Goal: Communication & Community: Answer question/provide support

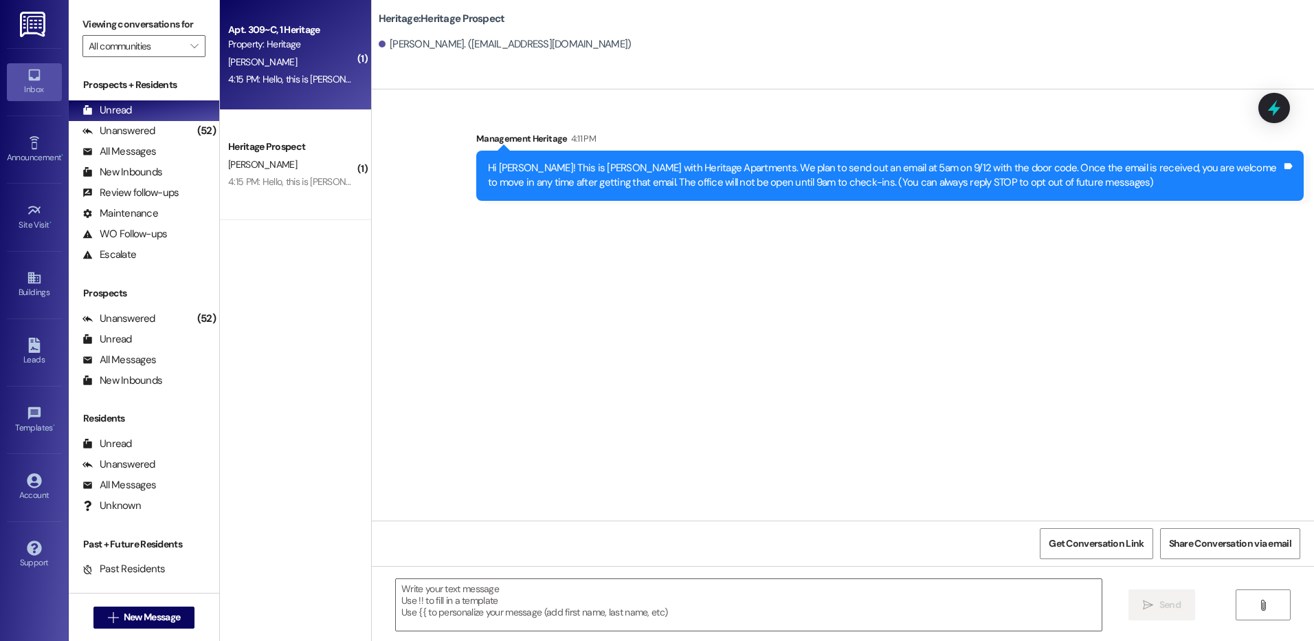
click at [307, 25] on div "Apt. 309~C, 1 Heritage" at bounding box center [291, 30] width 127 height 14
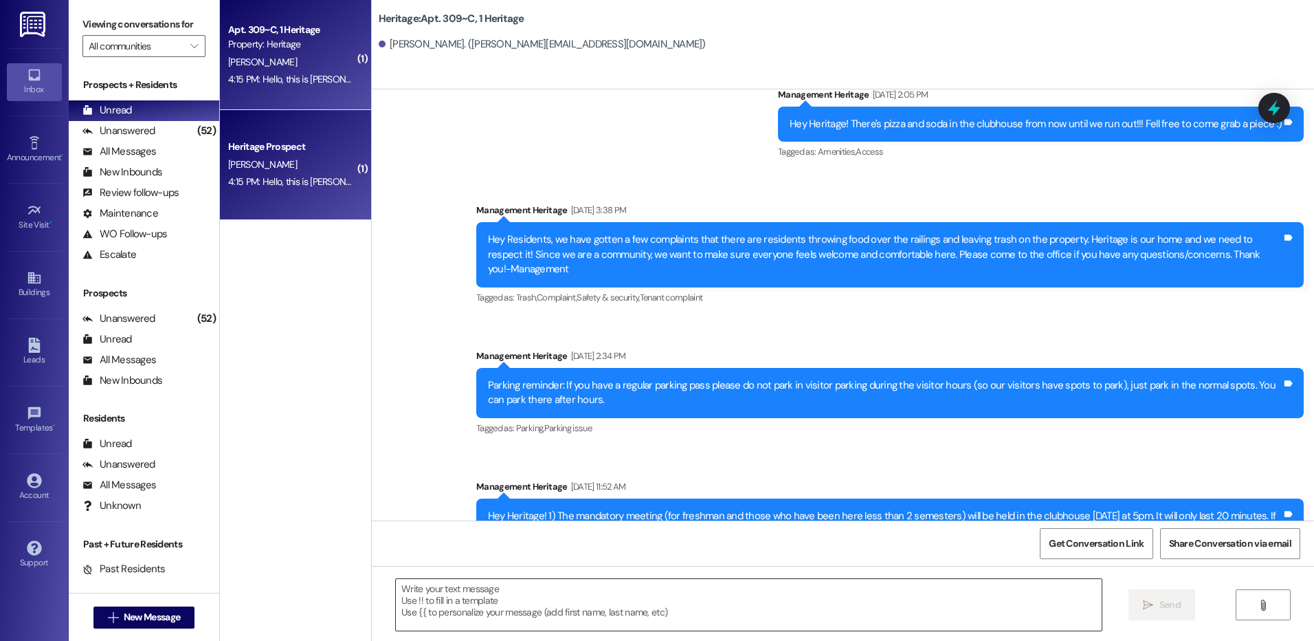
scroll to position [14597, 0]
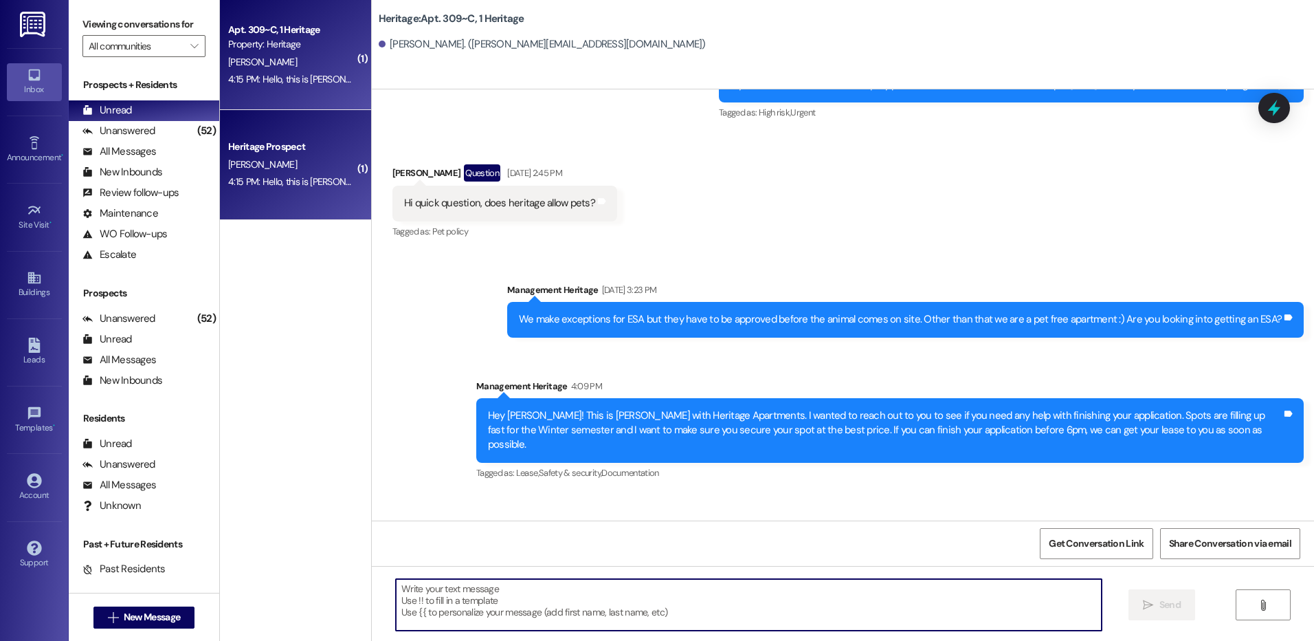
click at [501, 611] on textarea at bounding box center [748, 605] width 705 height 52
type textarea "T"
type textarea "Thank you for letting me know."
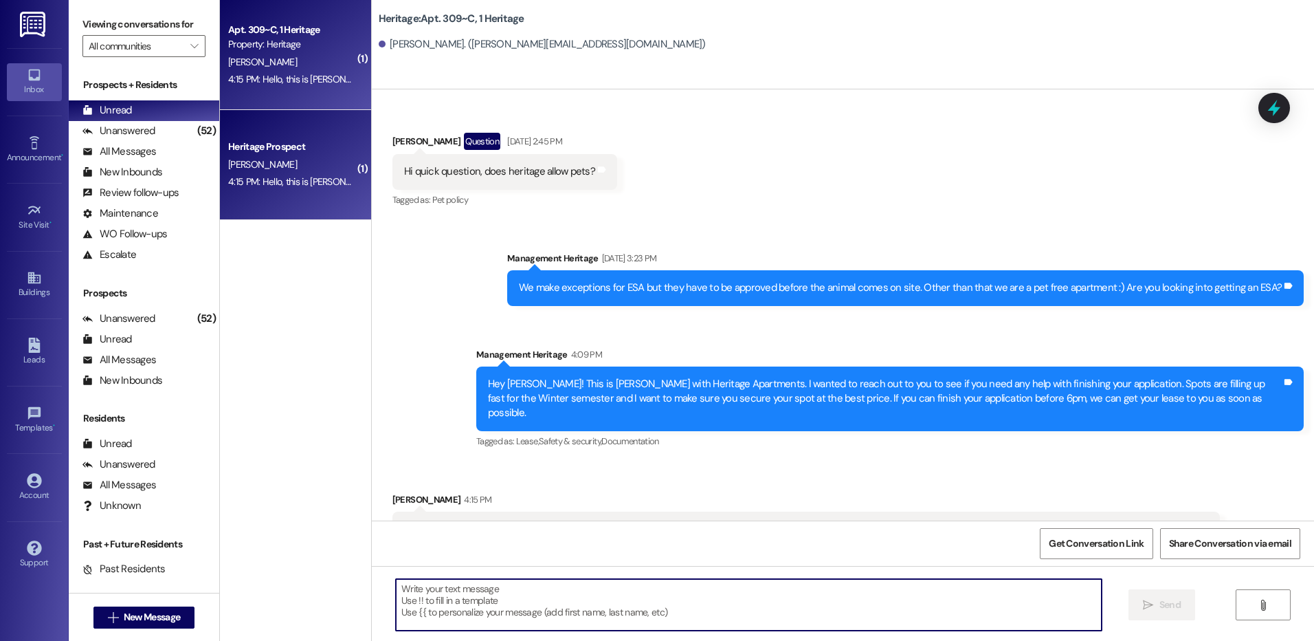
scroll to position [14694, 0]
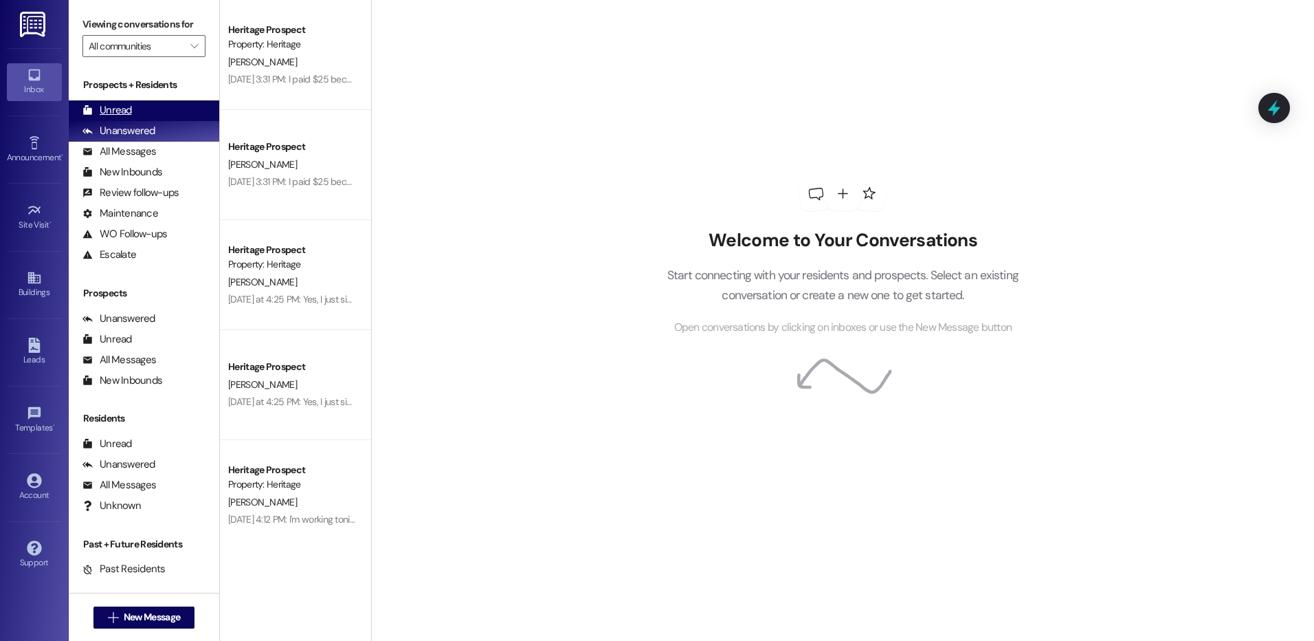
click at [122, 116] on div "Unread" at bounding box center [106, 110] width 49 height 14
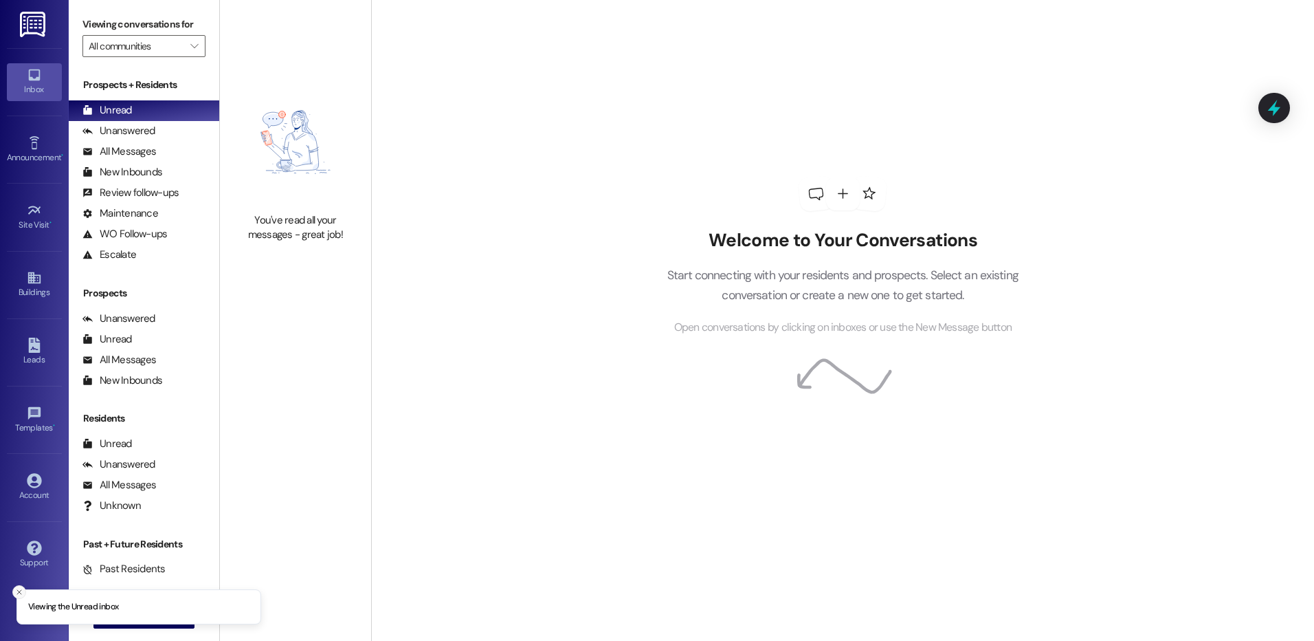
click at [23, 588] on button "Close toast" at bounding box center [19, 592] width 14 height 14
click at [142, 620] on span "New Message" at bounding box center [152, 617] width 56 height 14
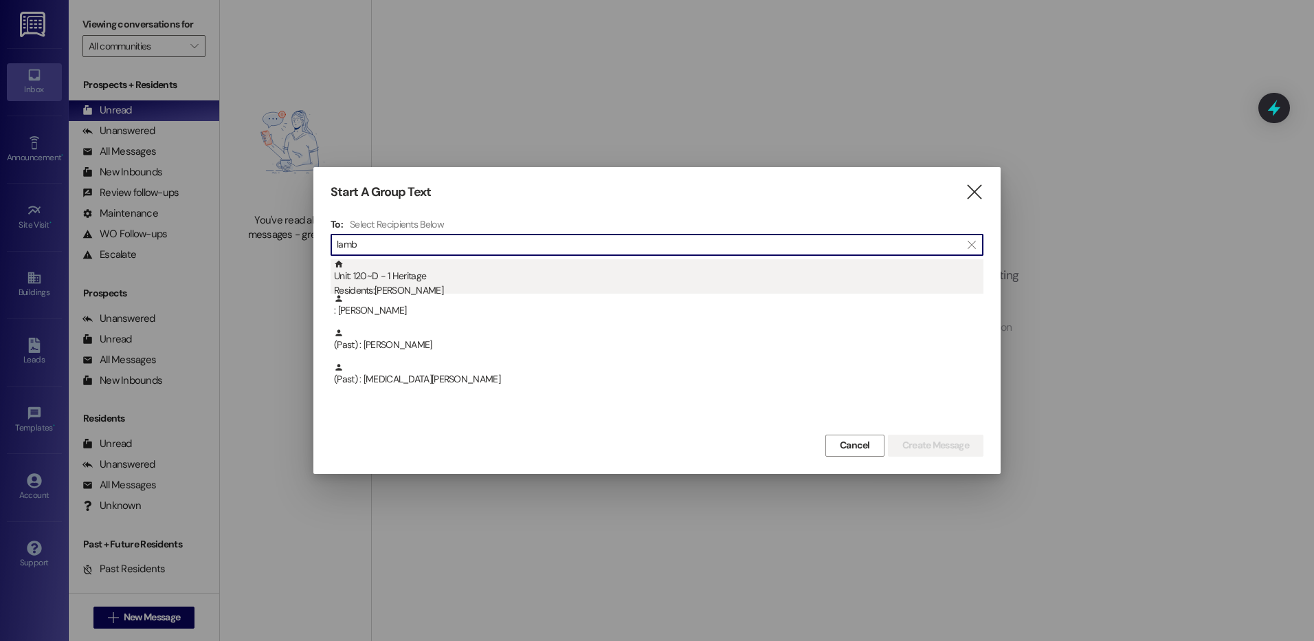
type input "lamb"
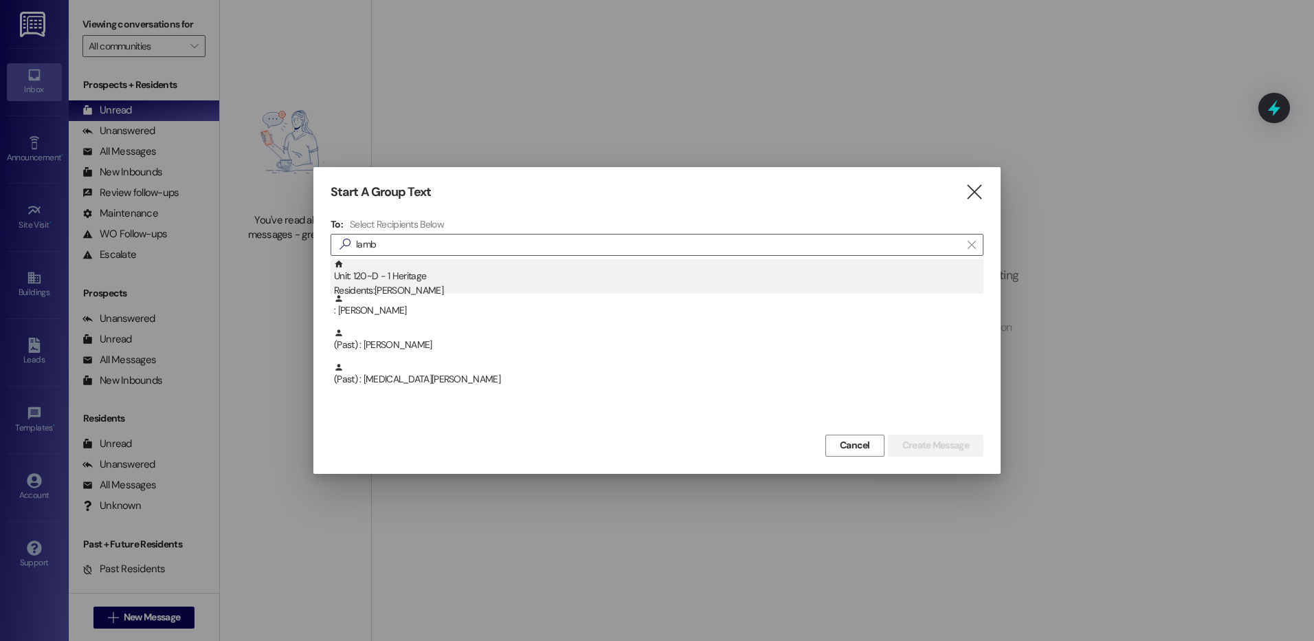
click at [398, 268] on div "Unit: 120~D - 1 Heritage Residents: Jonathan Lambson" at bounding box center [659, 278] width 650 height 39
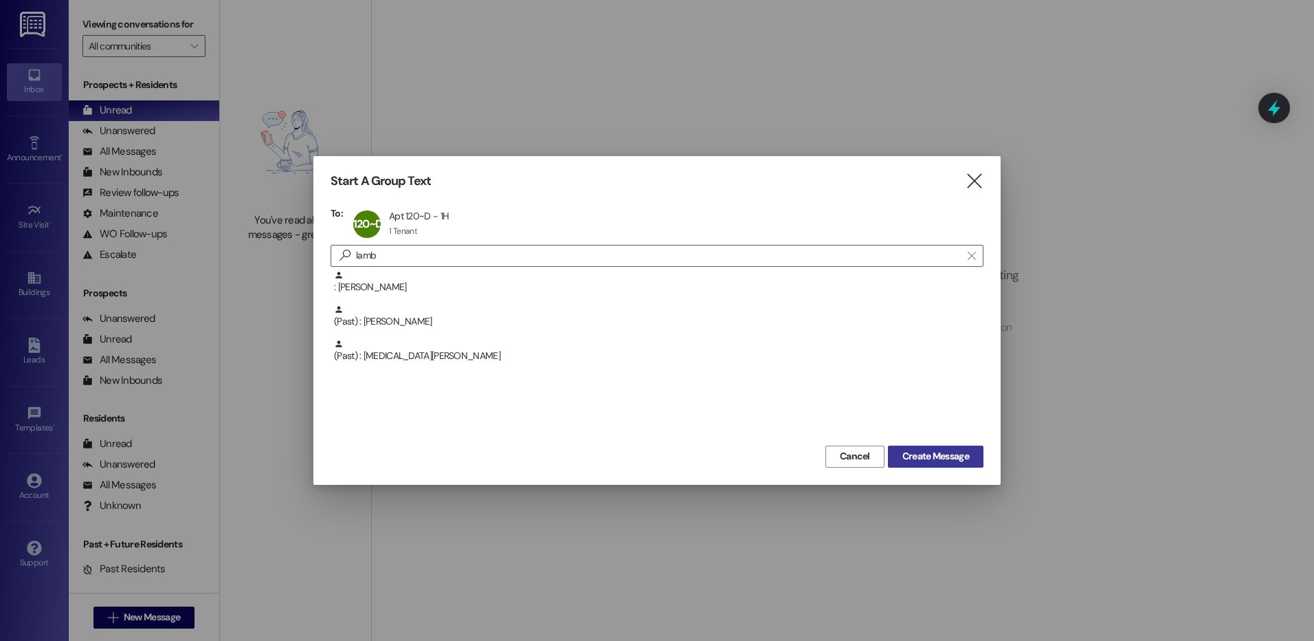
click at [902, 450] on span "Create Message" at bounding box center [935, 456] width 67 height 14
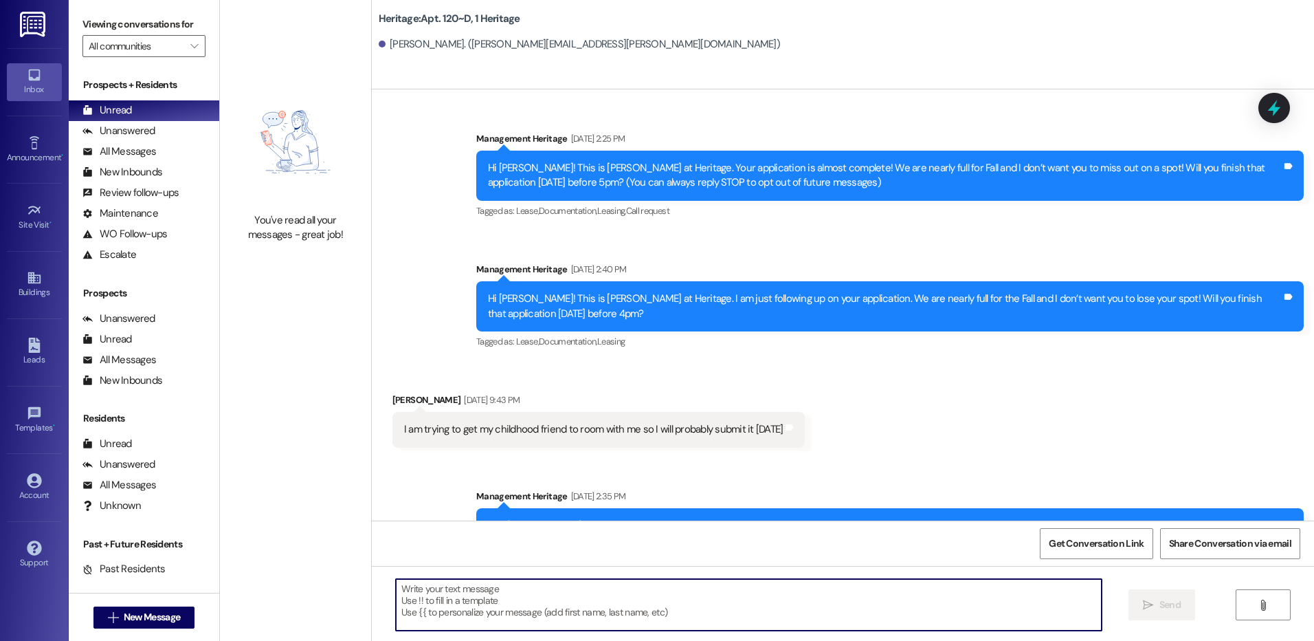
scroll to position [43304, 0]
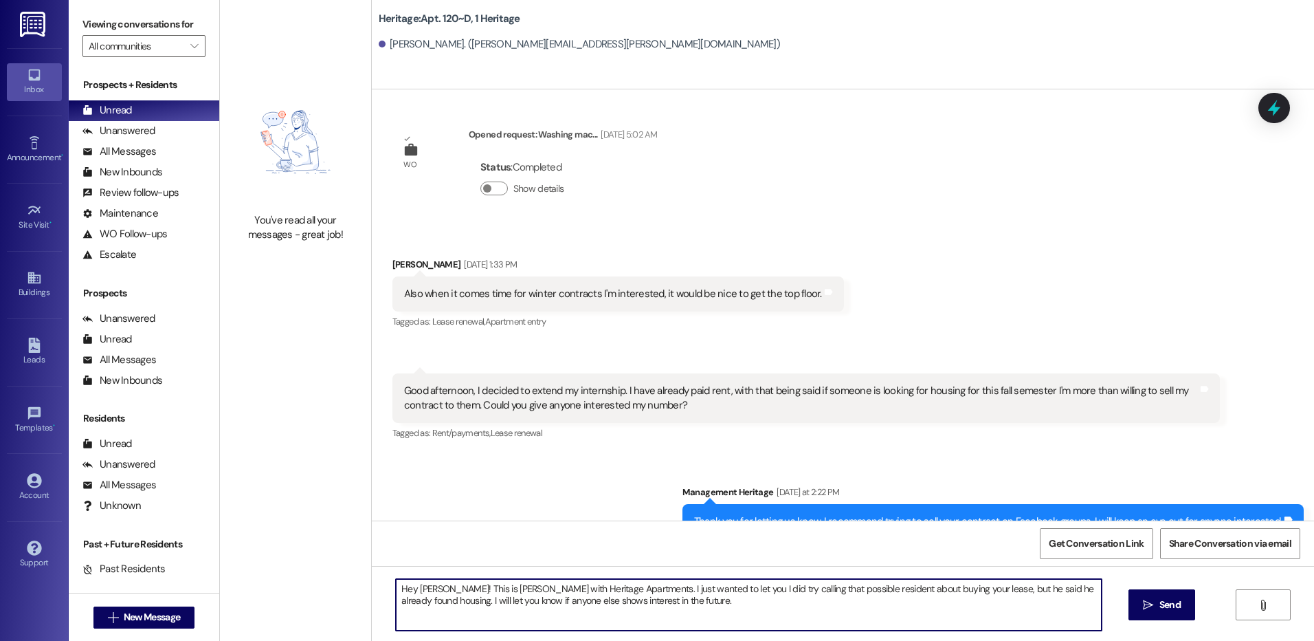
type textarea "Hey [PERSON_NAME]! This is [PERSON_NAME] with Heritage Apartments. I just wante…"
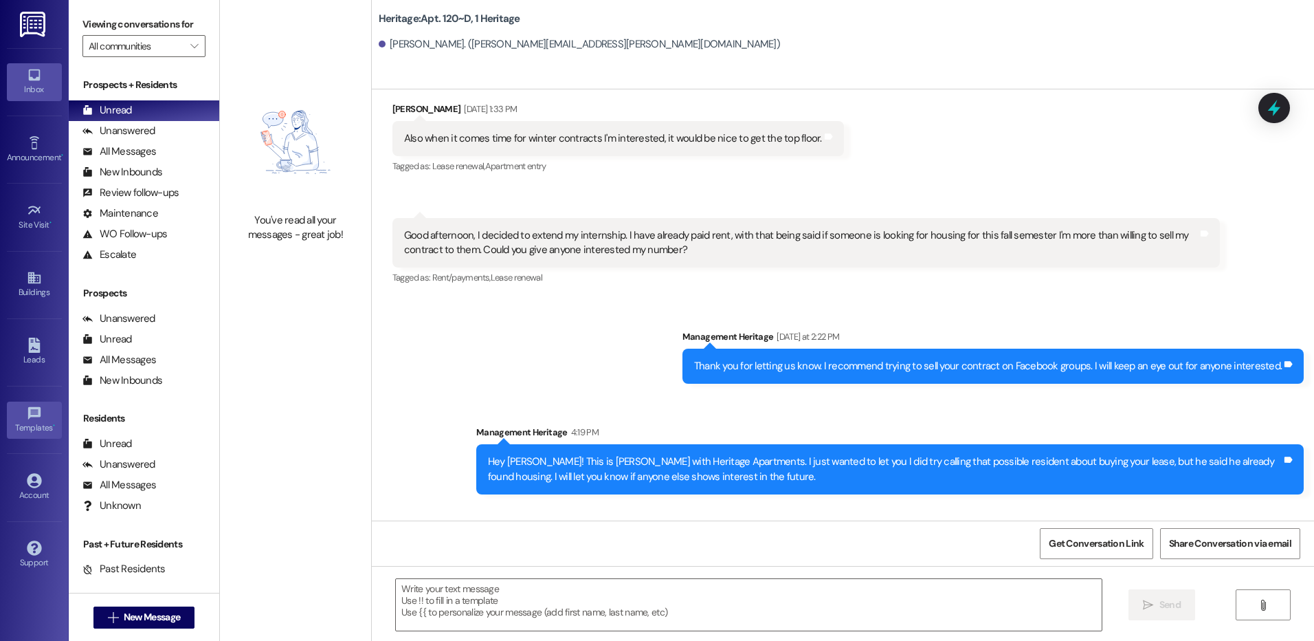
scroll to position [43510, 0]
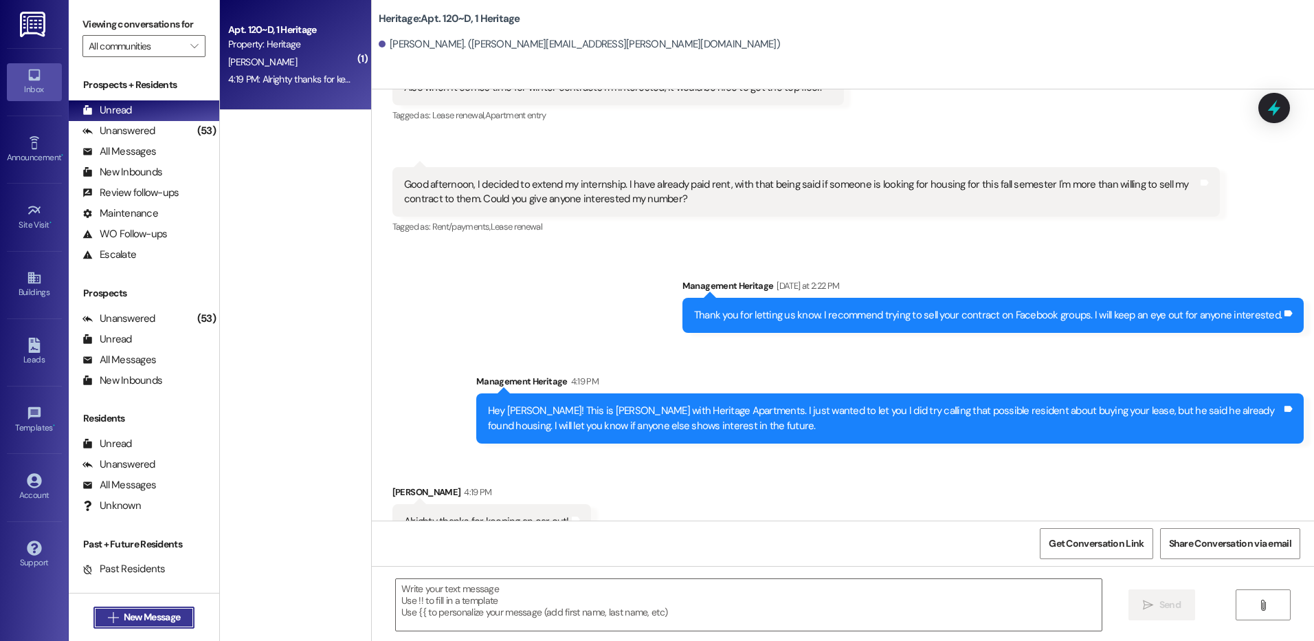
click at [155, 622] on span "New Message" at bounding box center [152, 617] width 56 height 14
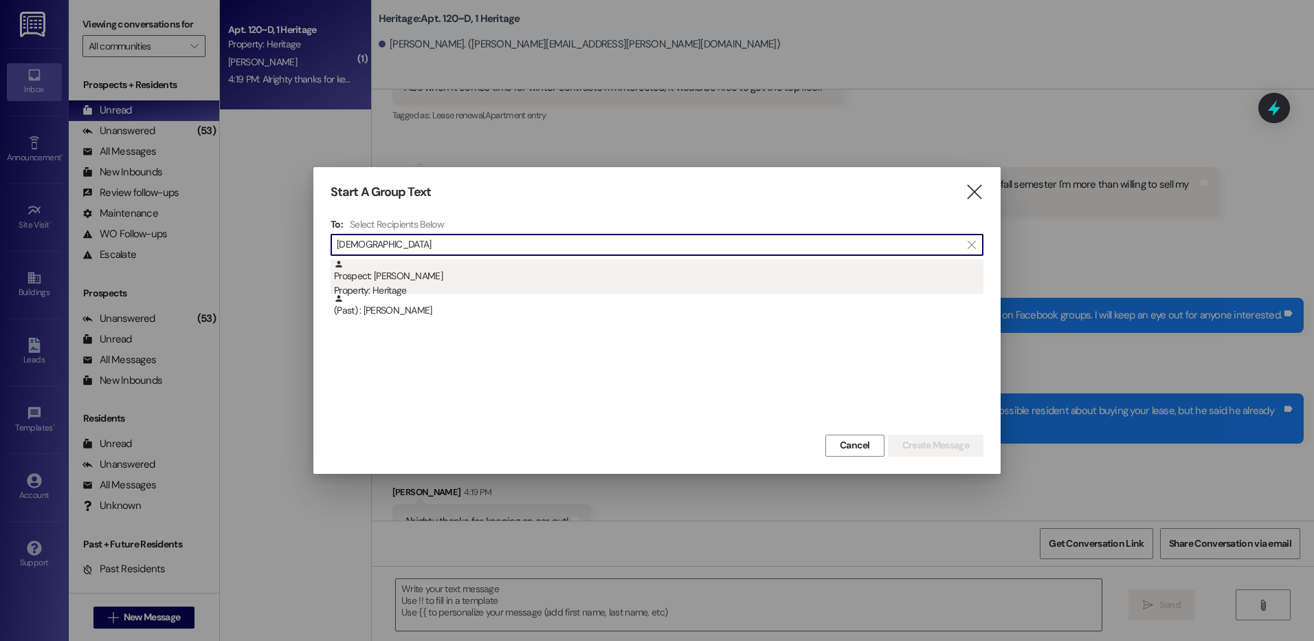
type input "church"
click at [477, 292] on div "Property: Heritage" at bounding box center [659, 290] width 650 height 14
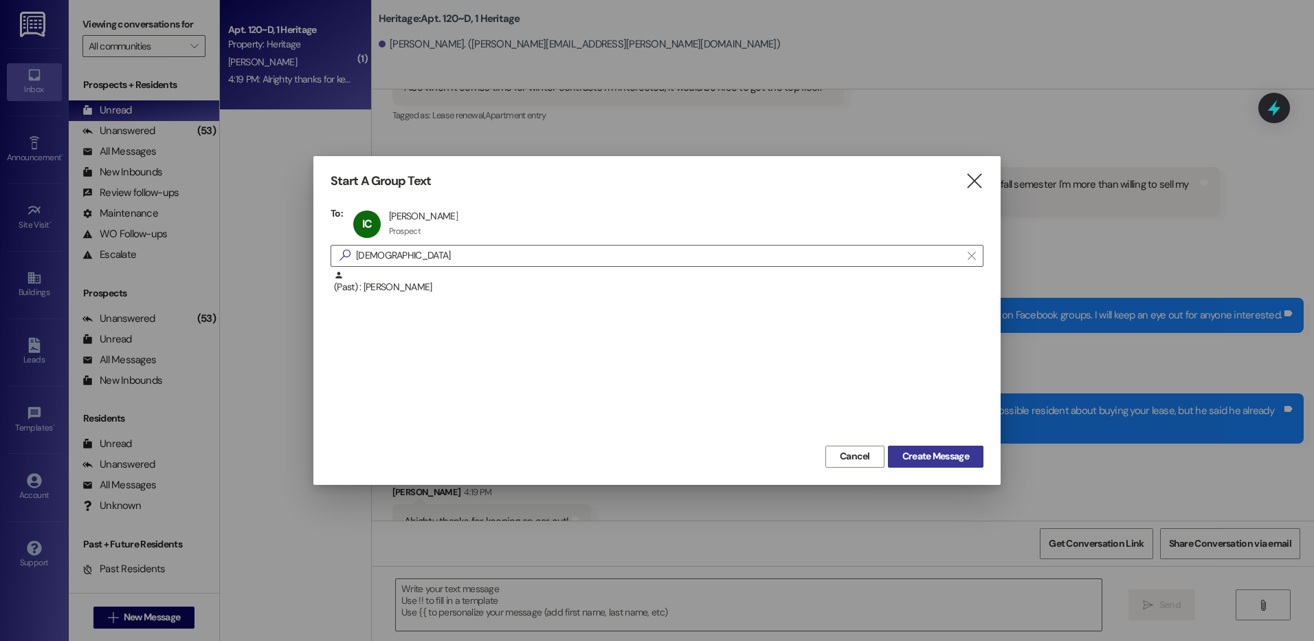
click at [933, 461] on span "Create Message" at bounding box center [935, 456] width 67 height 14
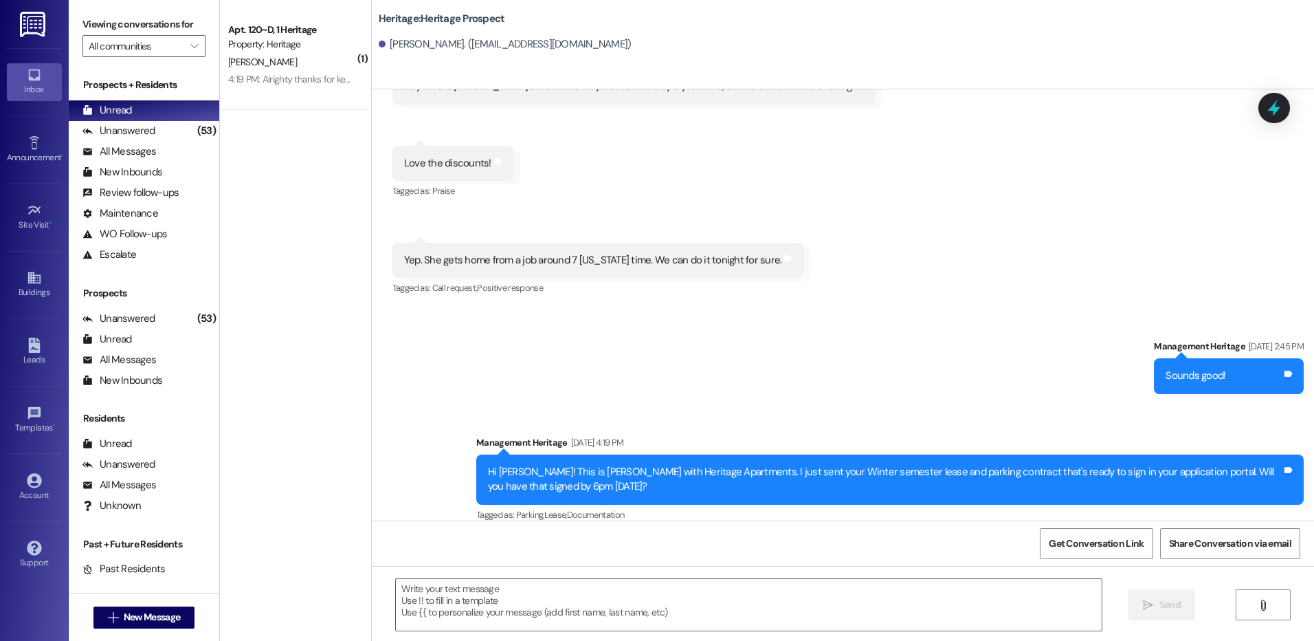
scroll to position [1582, 0]
click at [504, 592] on textarea at bounding box center [748, 605] width 705 height 52
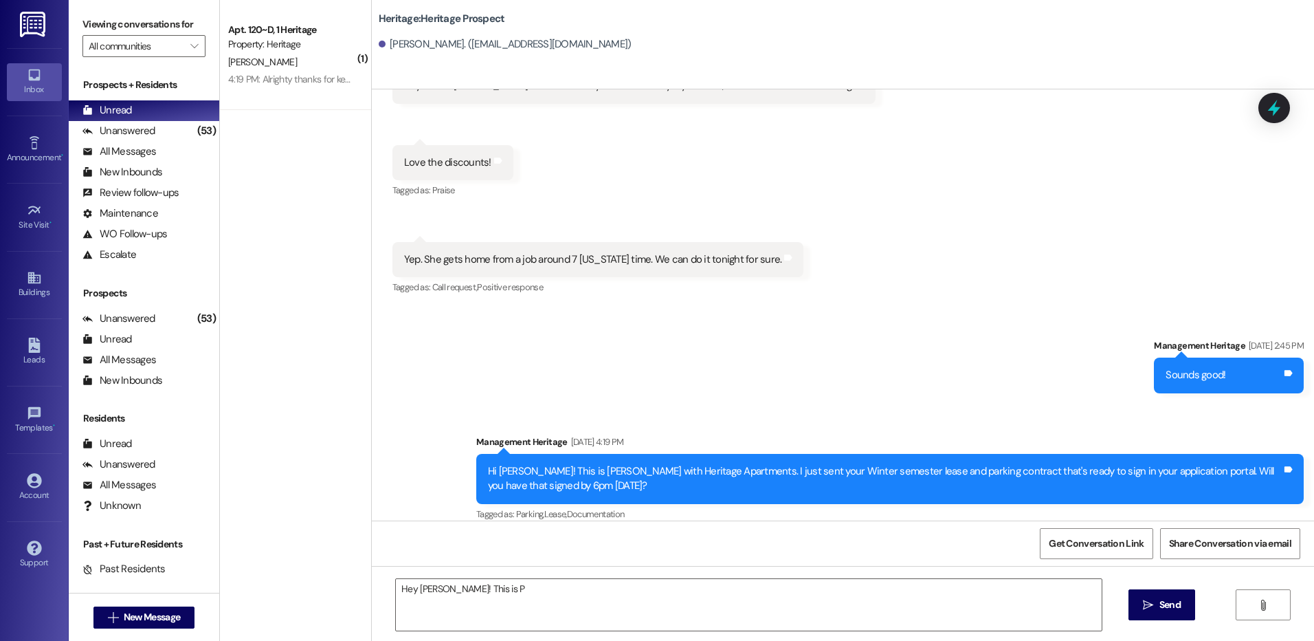
click at [483, 577] on div "Hey Isabella! This is P  Send " at bounding box center [843, 617] width 942 height 103
click at [480, 597] on textarea "Hey Isabella! This is P" at bounding box center [748, 605] width 705 height 52
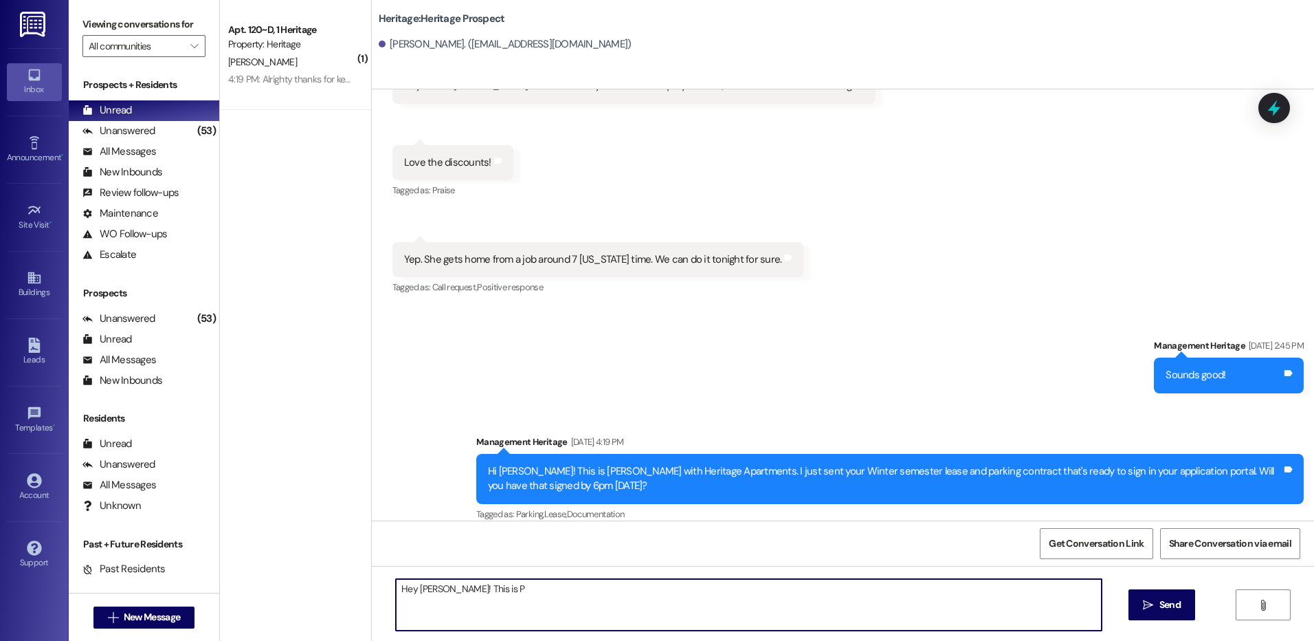
click at [480, 597] on textarea "Hey Isabella! This is P" at bounding box center [748, 605] width 705 height 52
paste textarea "____! This is Paige with Heritage Apartments. I just sent your ____ payment pla…"
click at [428, 595] on textarea "Hey ____! This is Paige with Heritage Apartments. I just sent your ____ payment…" at bounding box center [748, 605] width 705 height 52
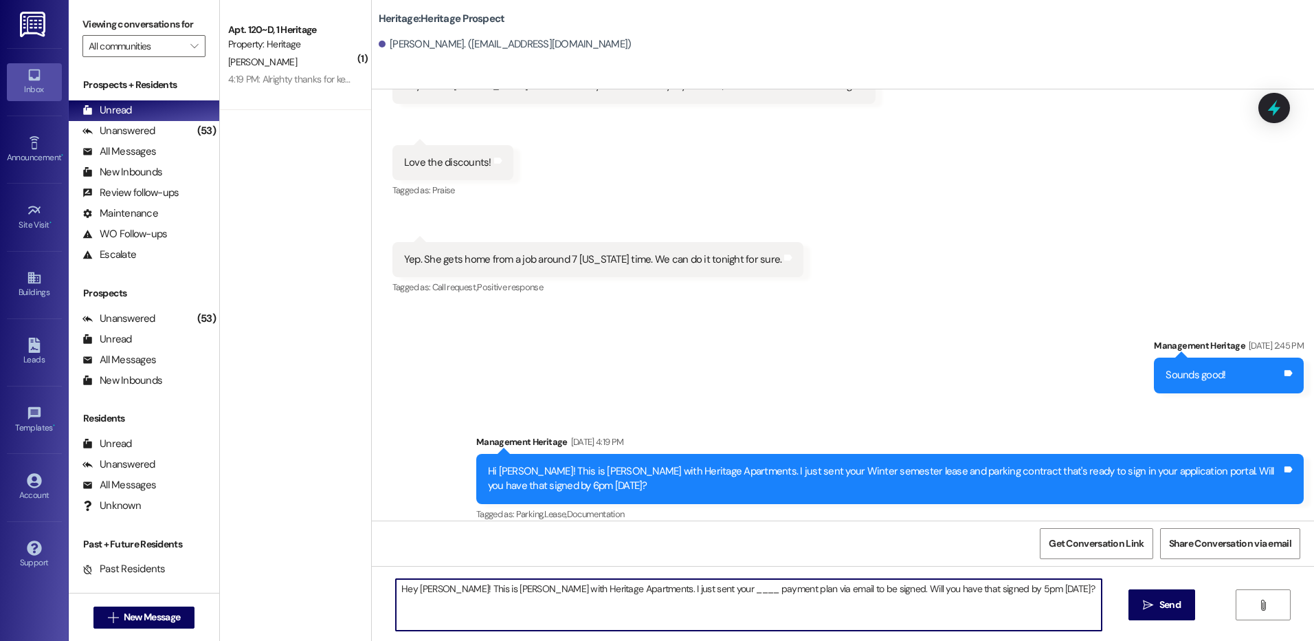
click at [663, 587] on textarea "Hey Isabella! This is Paige with Heritage Apartments. I just sent your ____ pay…" at bounding box center [748, 605] width 705 height 52
click at [935, 590] on textarea "Hey Isabella! This is Paige with Heritage Apartments. I just sent your Fall pay…" at bounding box center [748, 605] width 705 height 52
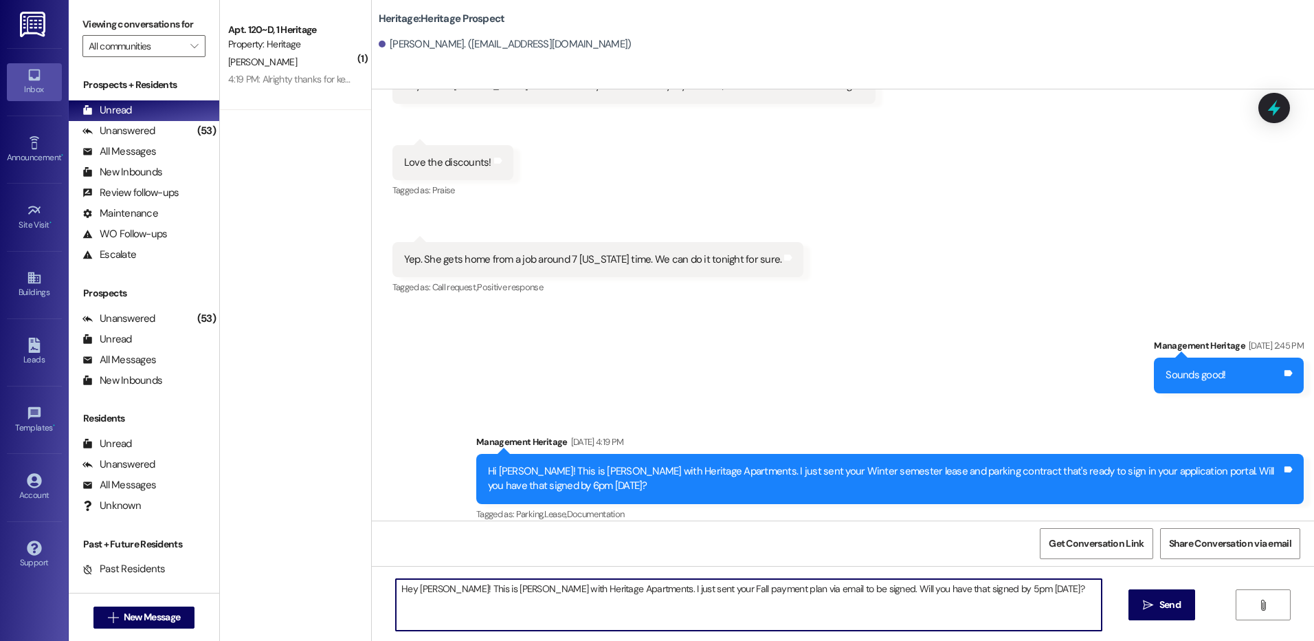
click at [939, 590] on textarea "Hey Isabella! This is Paige with Heritage Apartments. I just sent your Fall pay…" at bounding box center [748, 605] width 705 height 52
click at [874, 592] on textarea "Hey [PERSON_NAME]! This is [PERSON_NAME] with Heritage Apartments. I just sent …" at bounding box center [748, 605] width 705 height 52
type textarea "Hey [PERSON_NAME]! This is [PERSON_NAME] with Heritage Apartments. I just sent …"
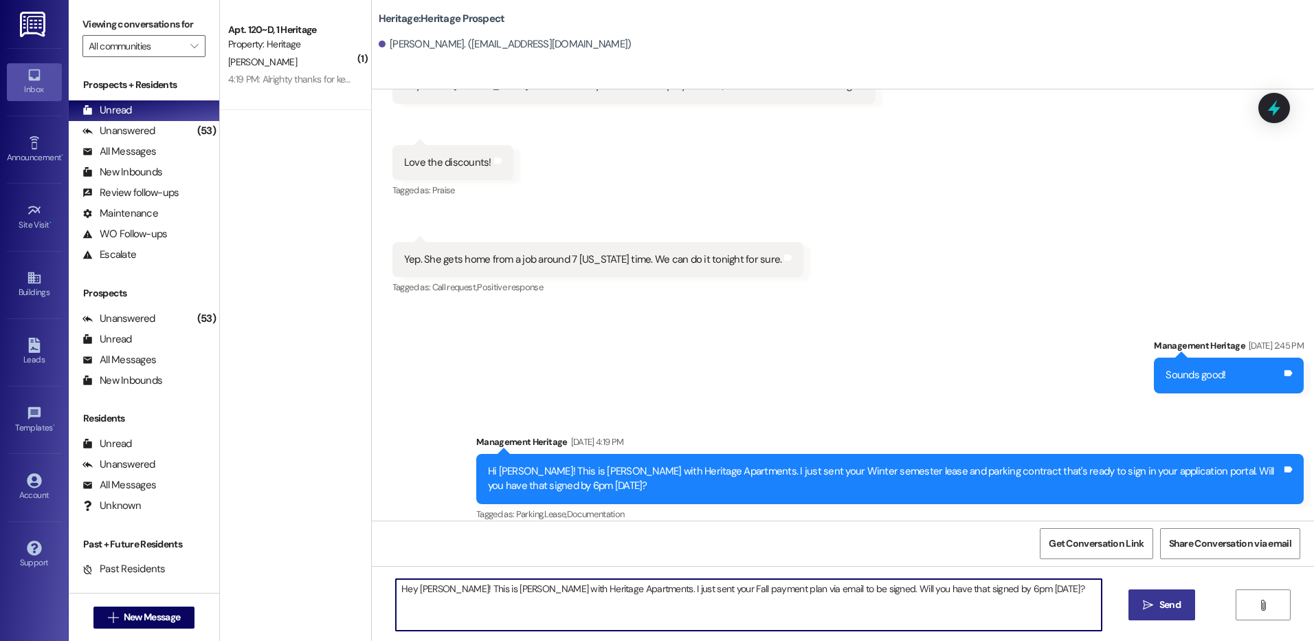
click at [1175, 604] on span "Send" at bounding box center [1170, 604] width 21 height 14
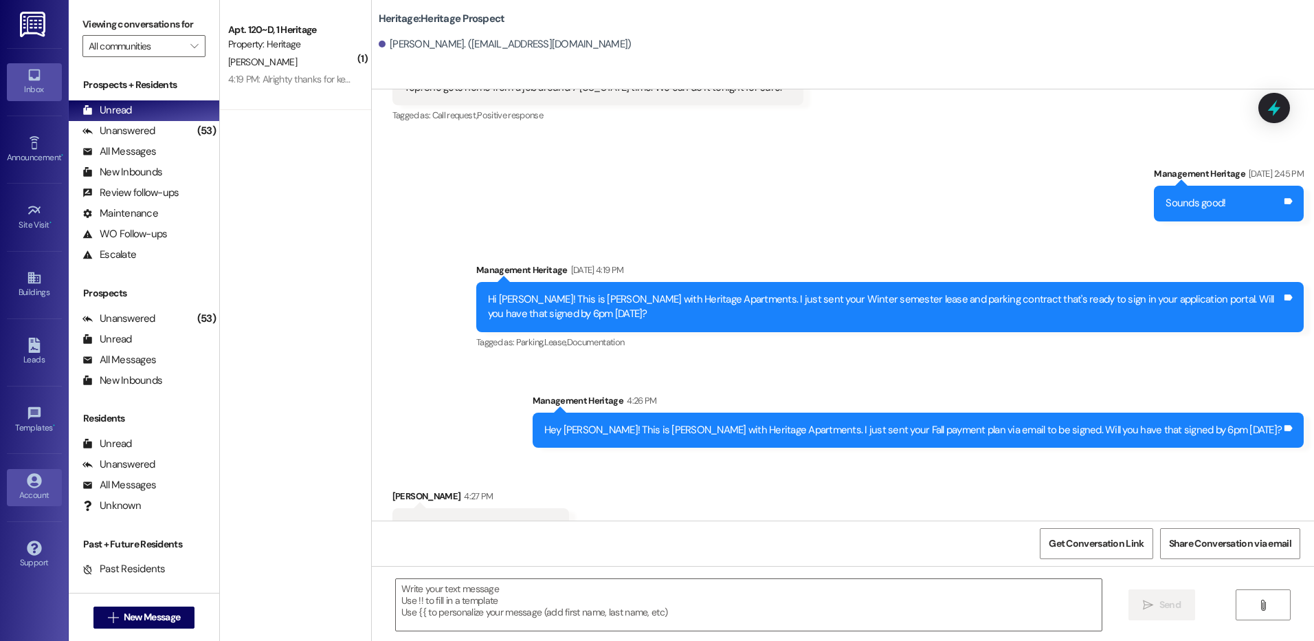
scroll to position [1773, 0]
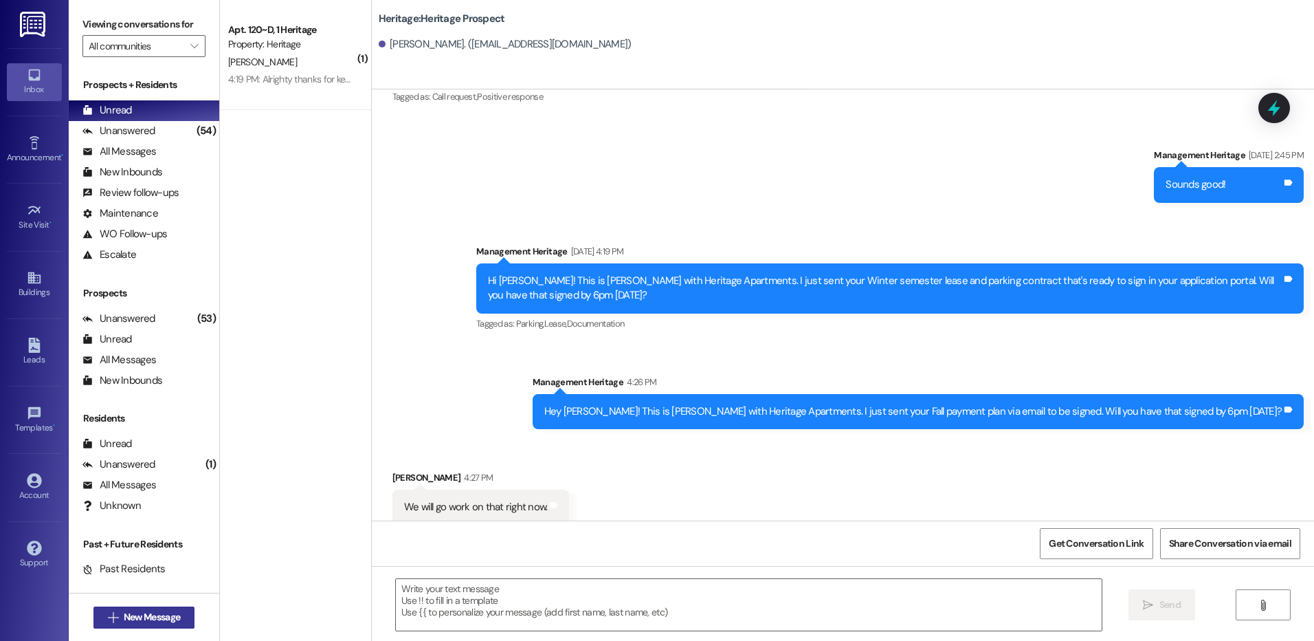
click at [141, 614] on span "New Message" at bounding box center [152, 617] width 56 height 14
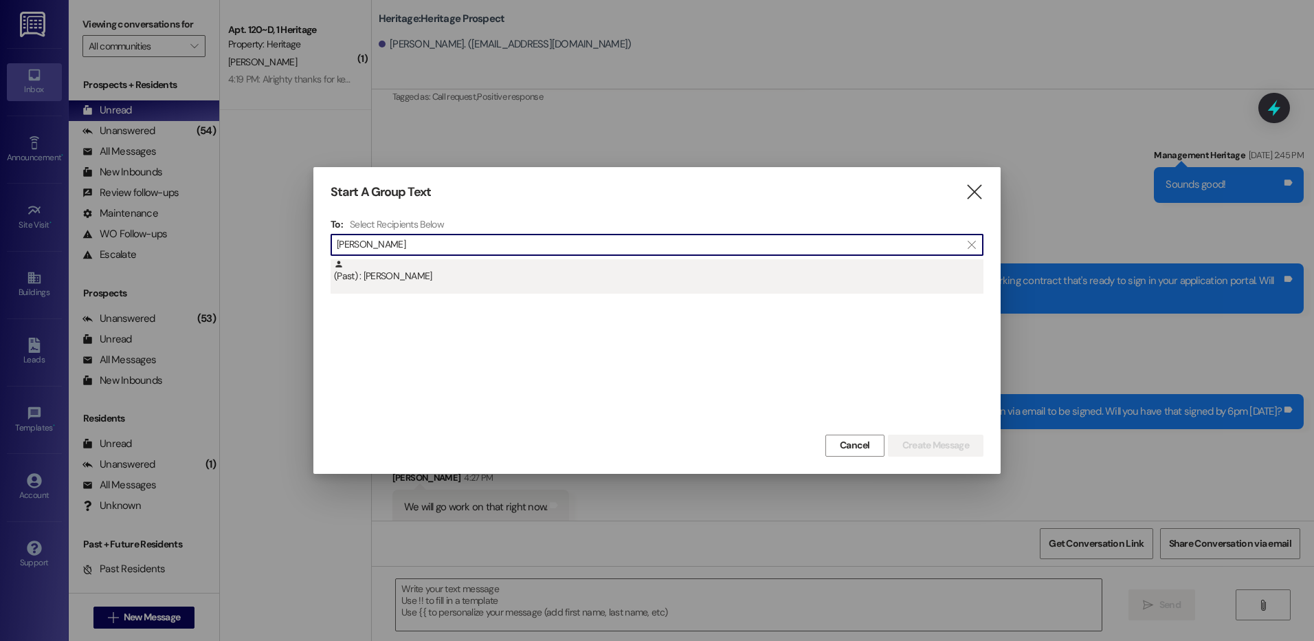
type input "gavin risk"
click at [493, 265] on div "(Past) : Gavin Riska" at bounding box center [659, 271] width 650 height 24
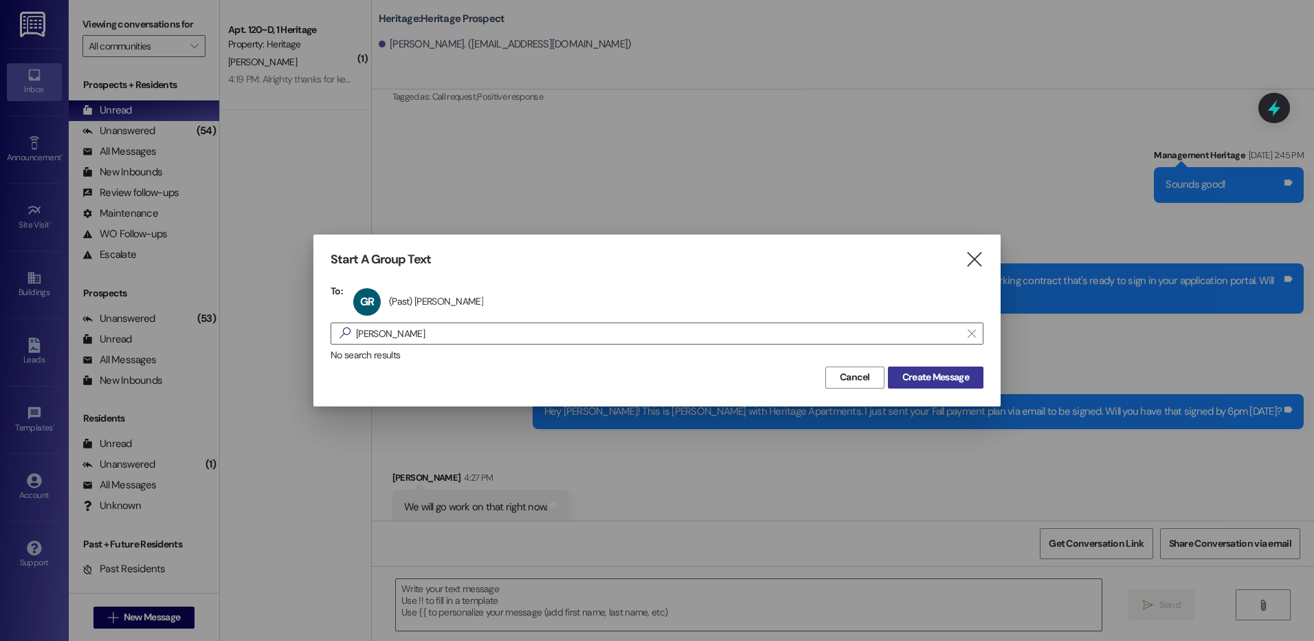
click at [889, 375] on button "Create Message" at bounding box center [936, 377] width 96 height 22
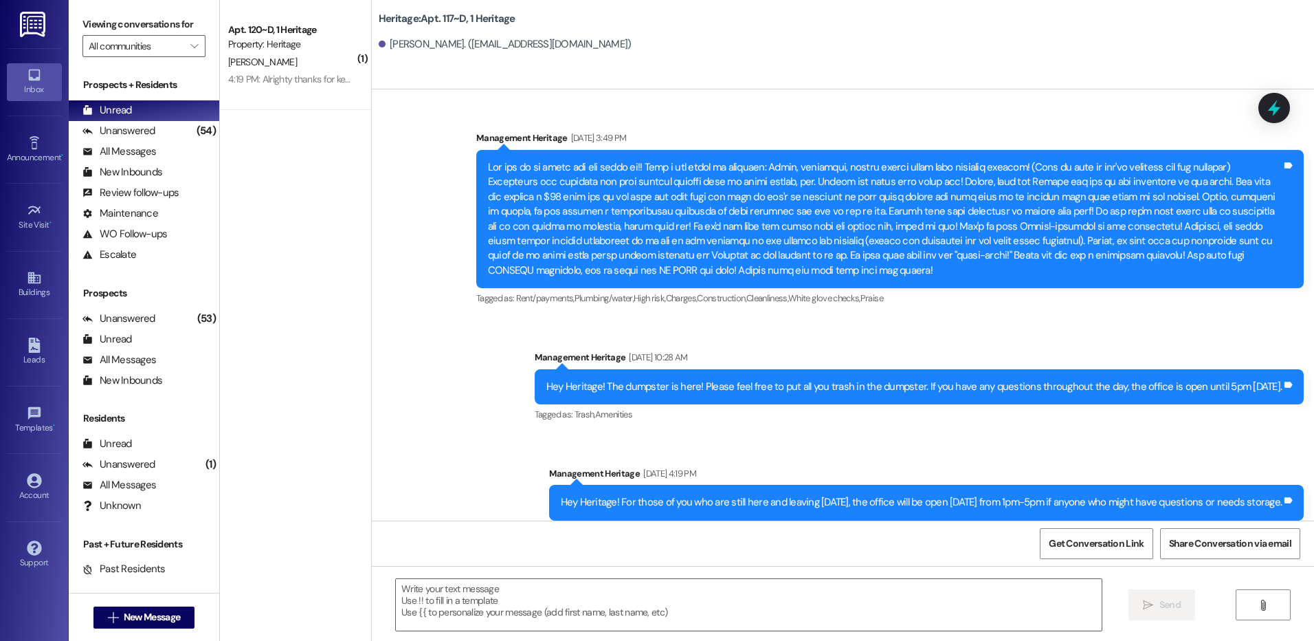
scroll to position [7143, 0]
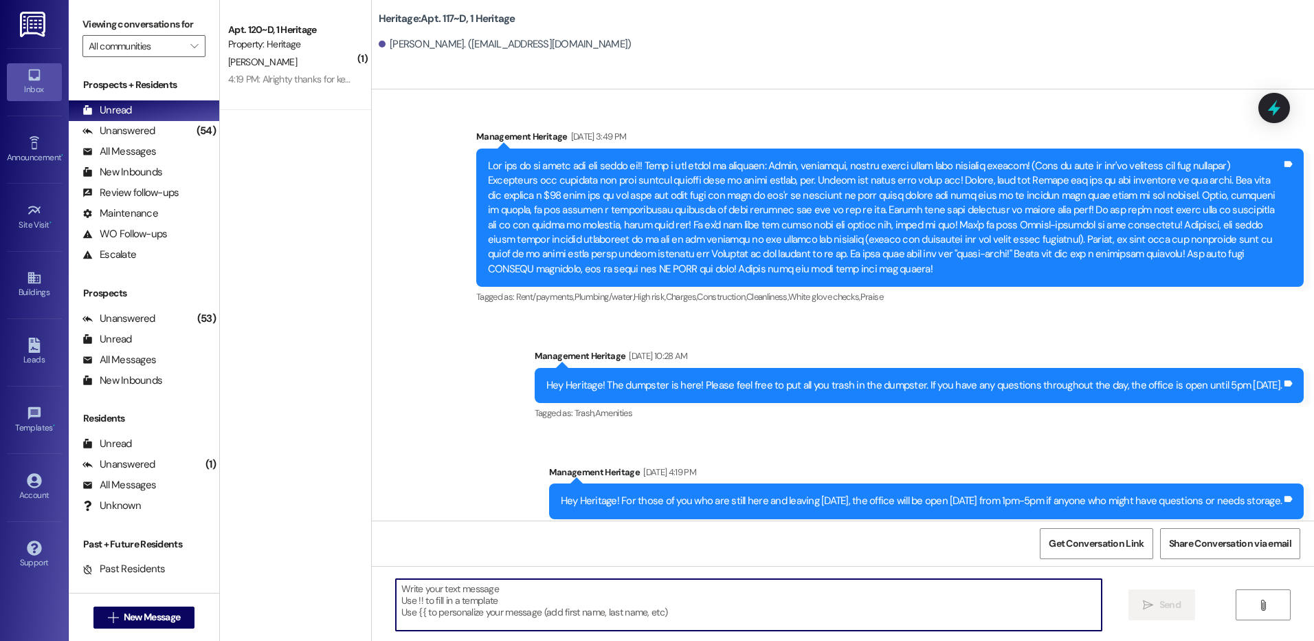
click at [546, 611] on textarea at bounding box center [748, 605] width 705 height 52
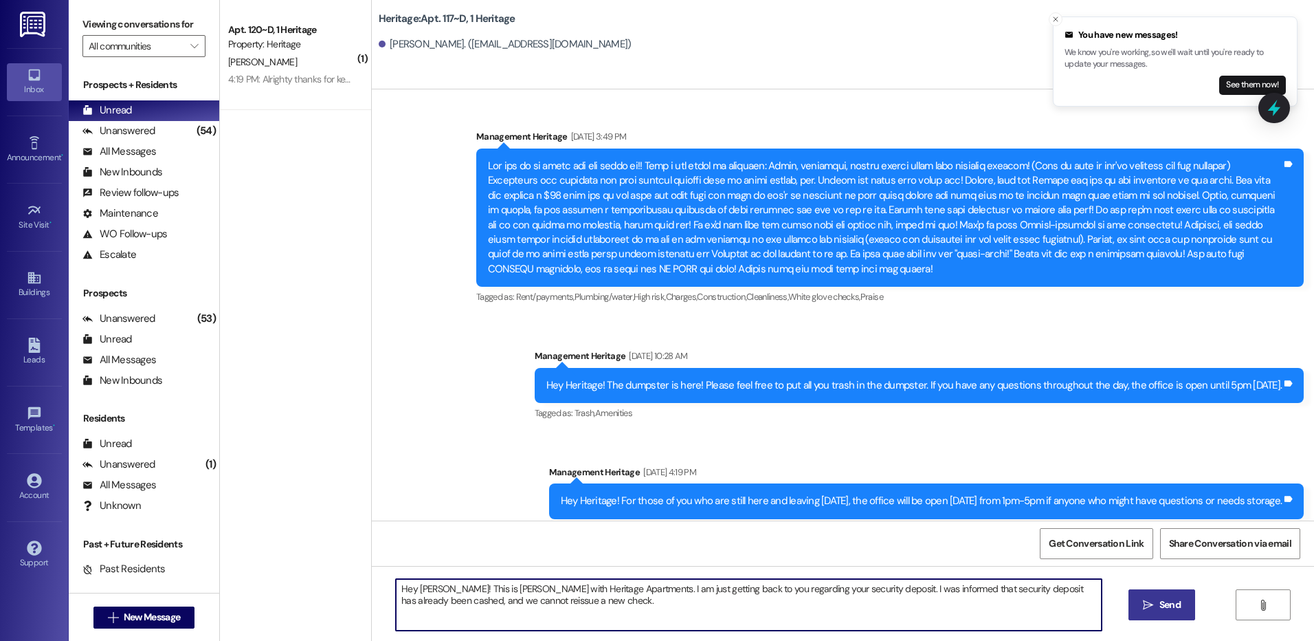
type textarea "Hey Gavin! This is Paige with Heritage Apartments. I am just getting back to yo…"
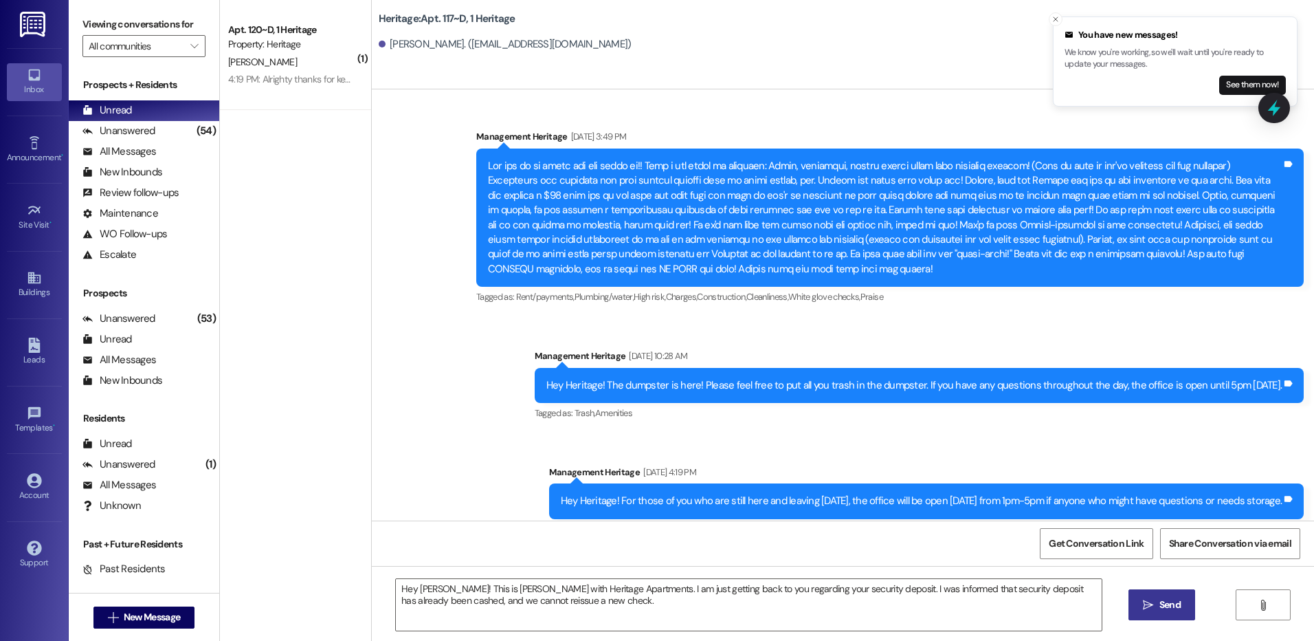
click at [1153, 610] on span " Send" at bounding box center [1161, 604] width 43 height 14
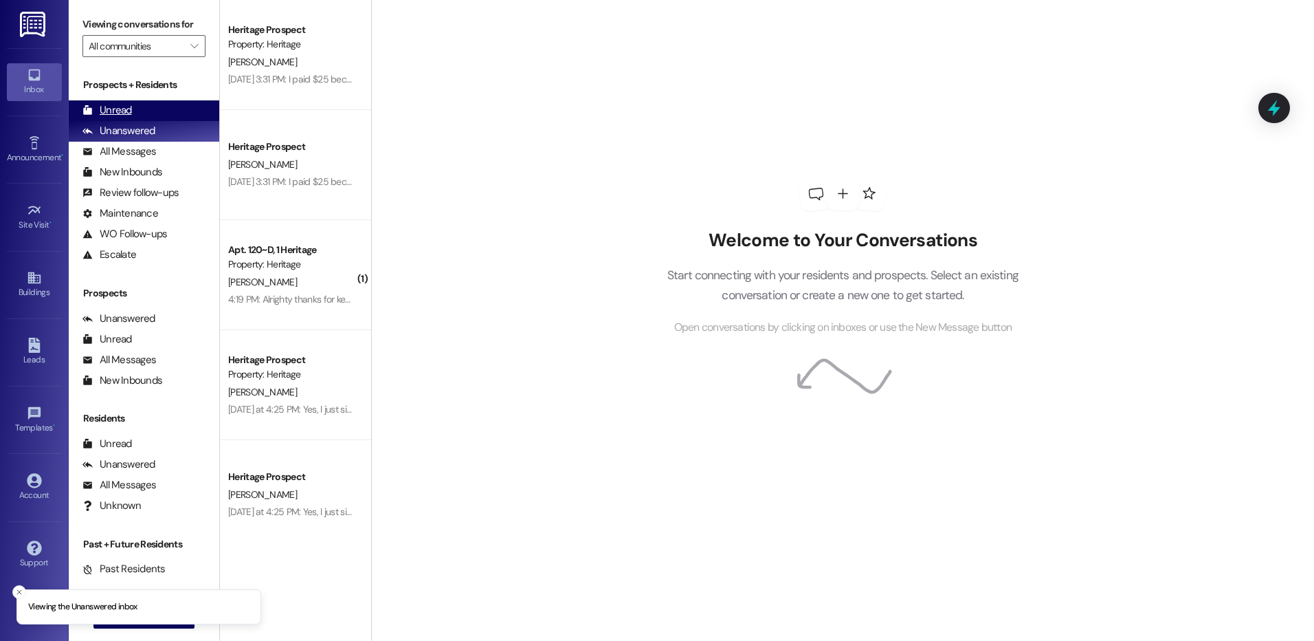
click at [162, 111] on div "Unread (0)" at bounding box center [144, 110] width 151 height 21
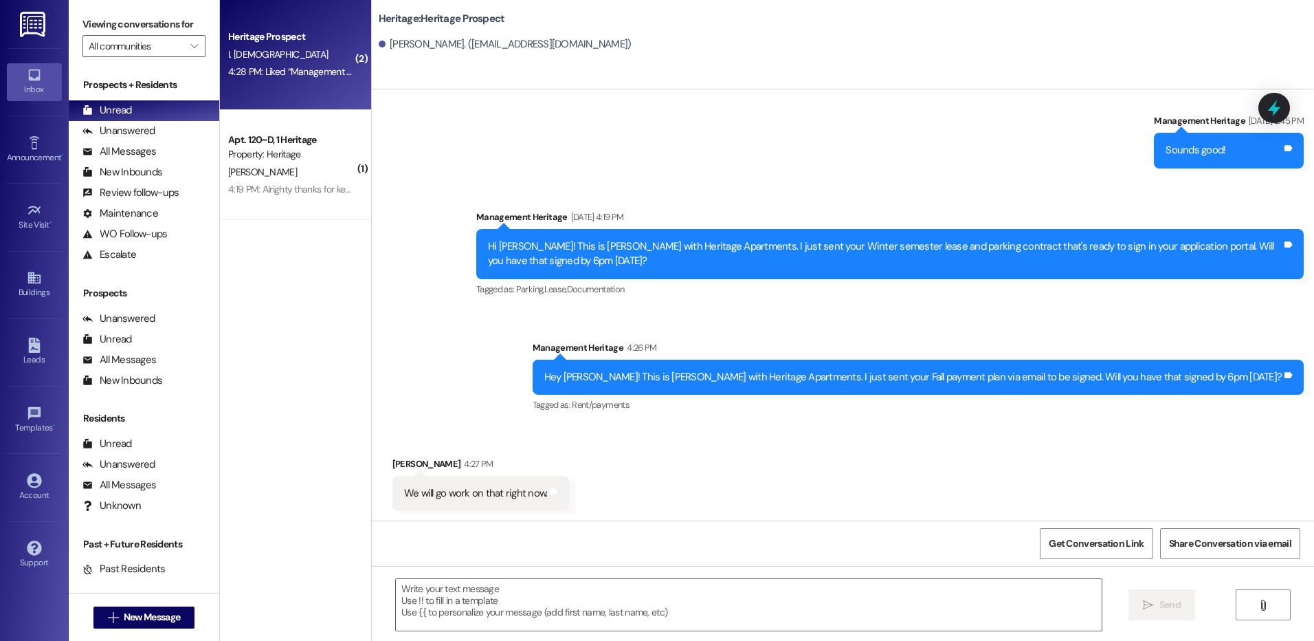
scroll to position [1884, 0]
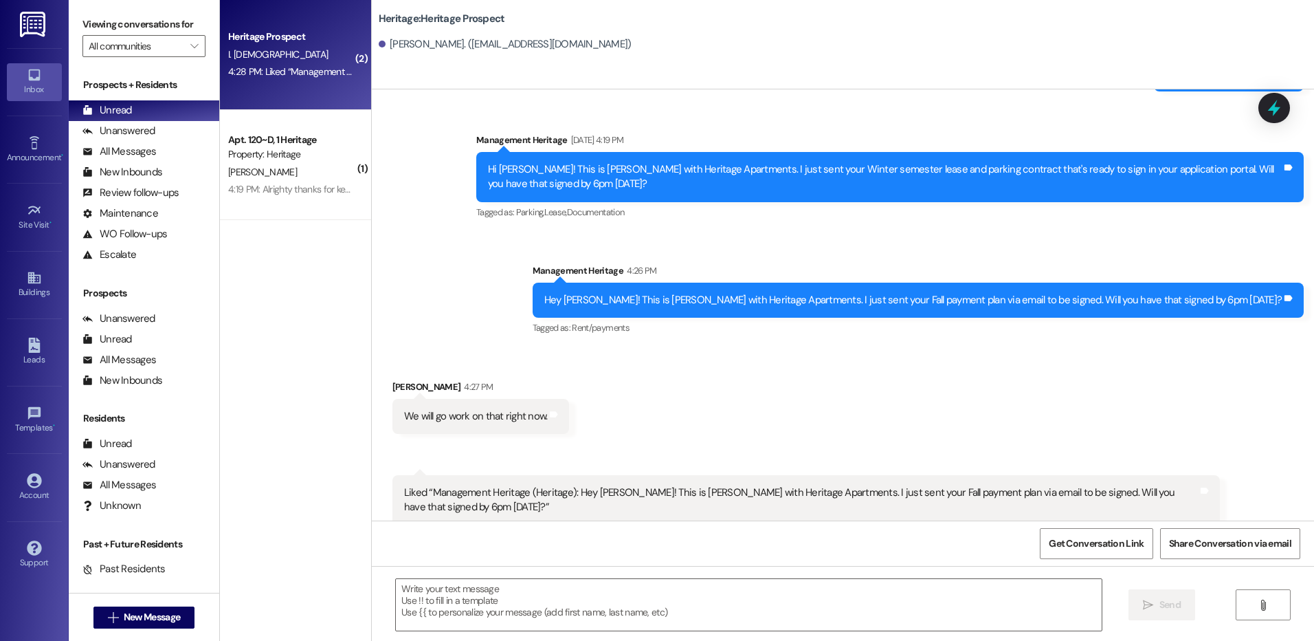
click at [315, 174] on div "[PERSON_NAME]" at bounding box center [292, 172] width 130 height 17
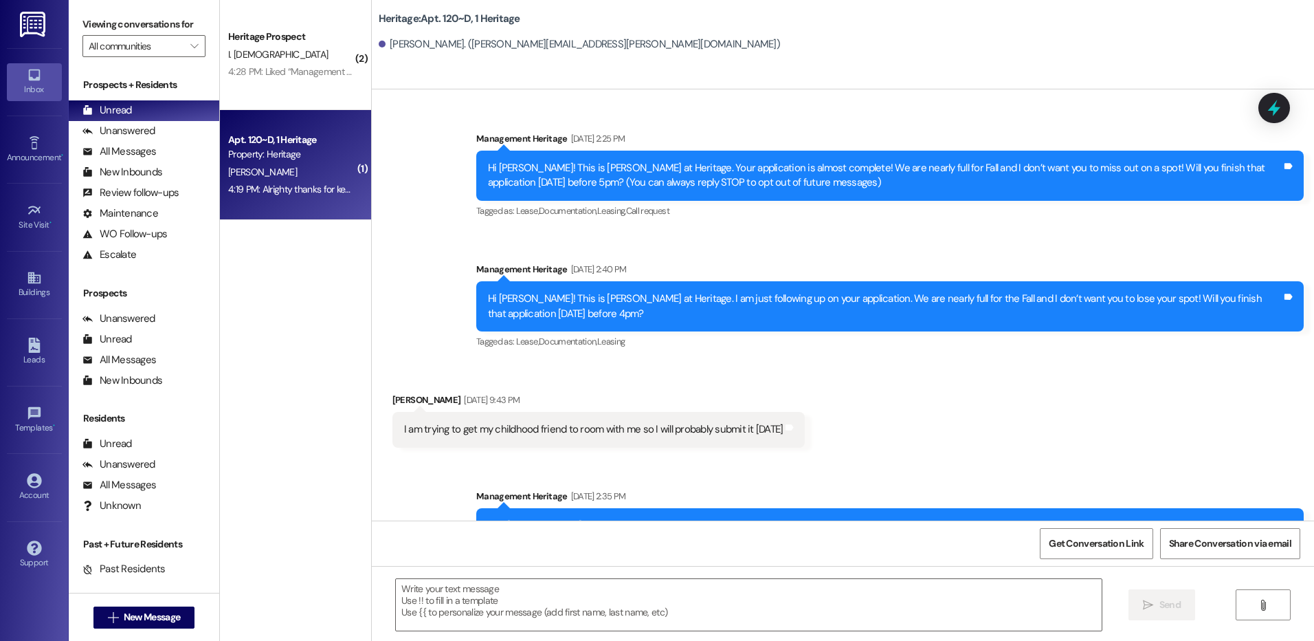
scroll to position [43551, 0]
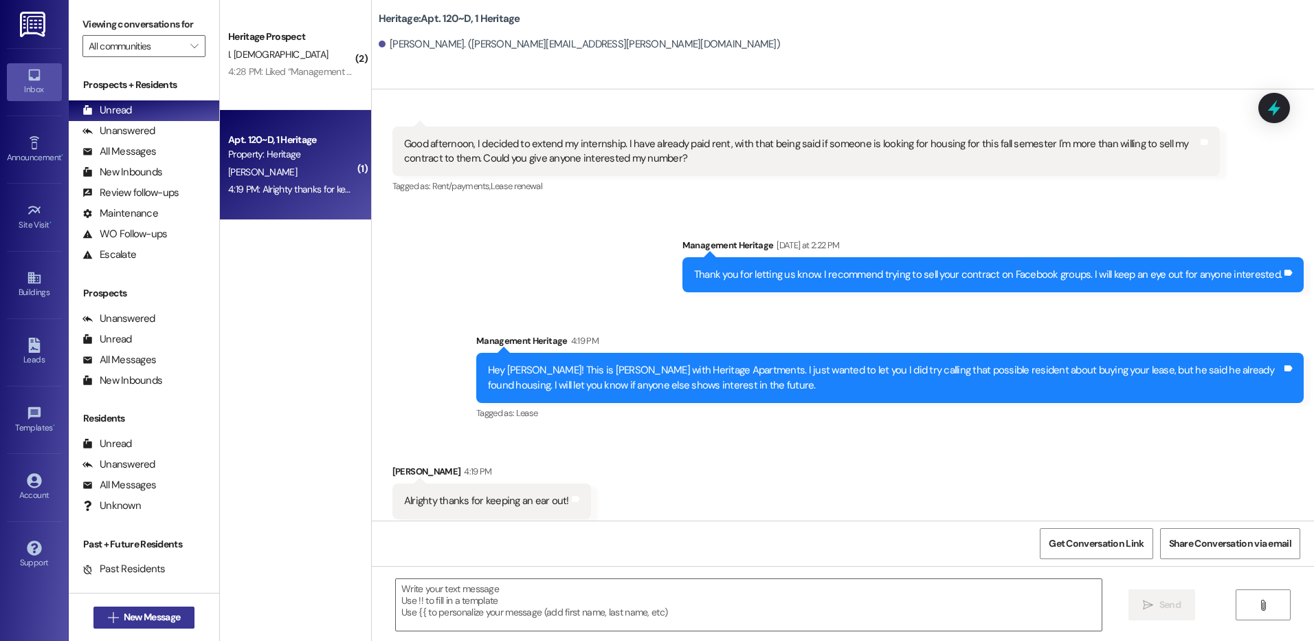
click at [124, 621] on span "New Message" at bounding box center [152, 617] width 56 height 14
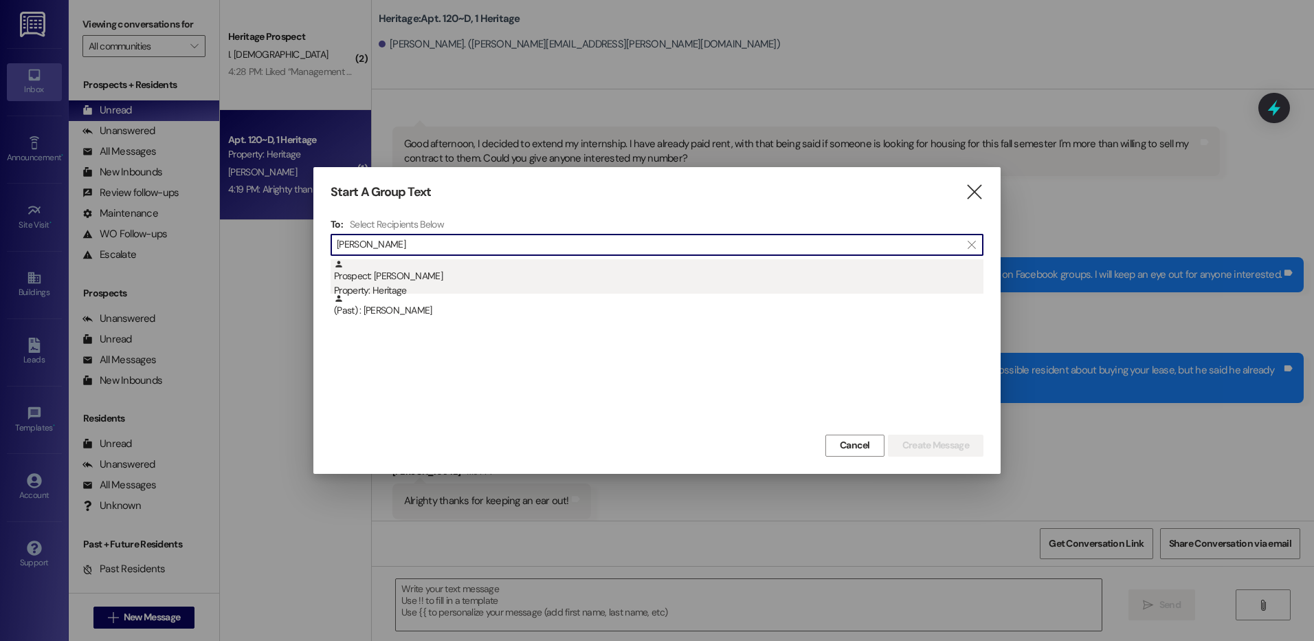
type input "[PERSON_NAME]"
click at [547, 291] on div "Property: Heritage" at bounding box center [659, 290] width 650 height 14
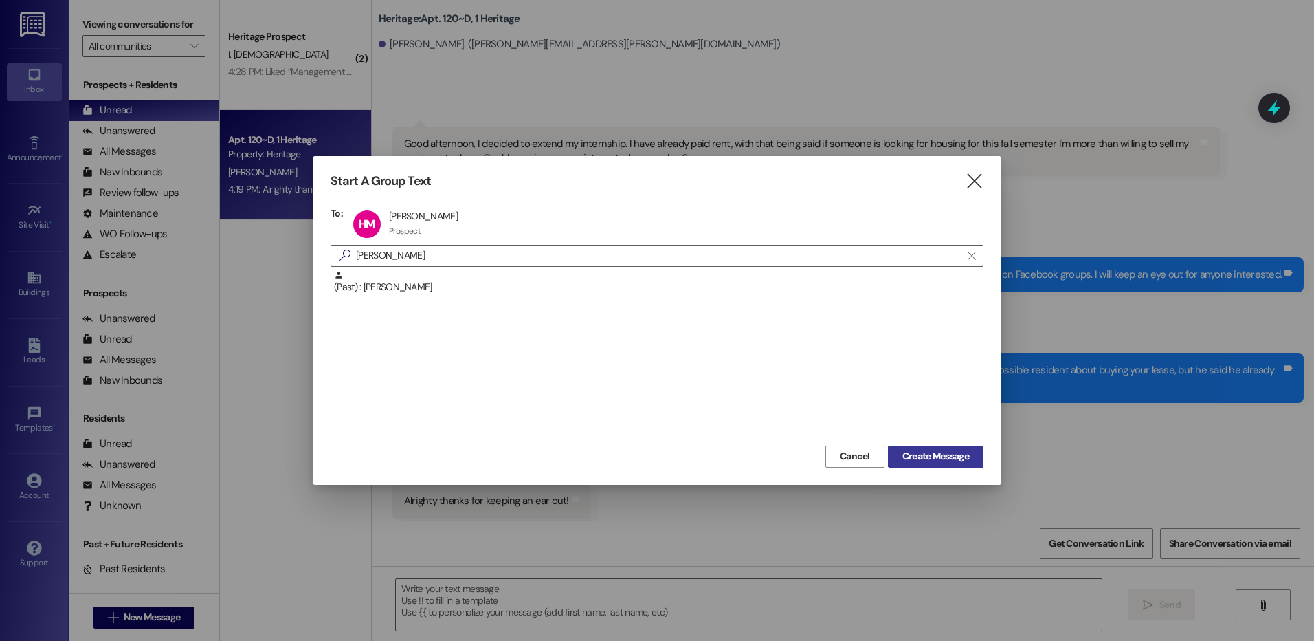
click at [932, 464] on button "Create Message" at bounding box center [936, 456] width 96 height 22
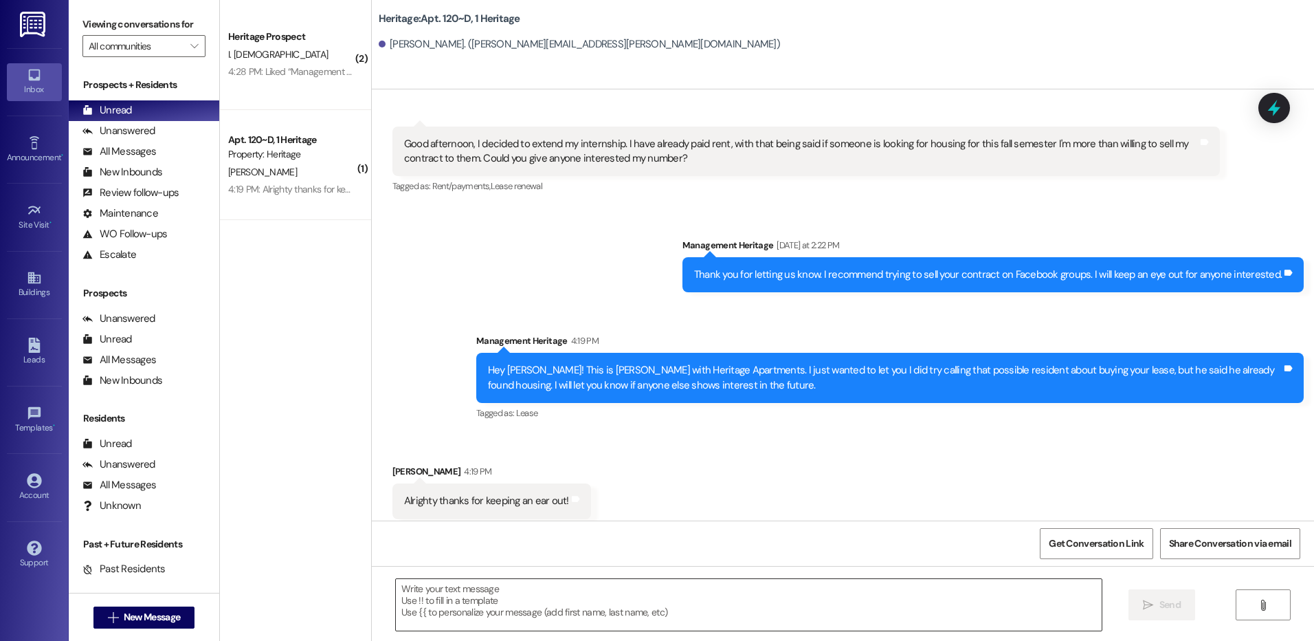
click at [454, 611] on textarea at bounding box center [748, 605] width 705 height 52
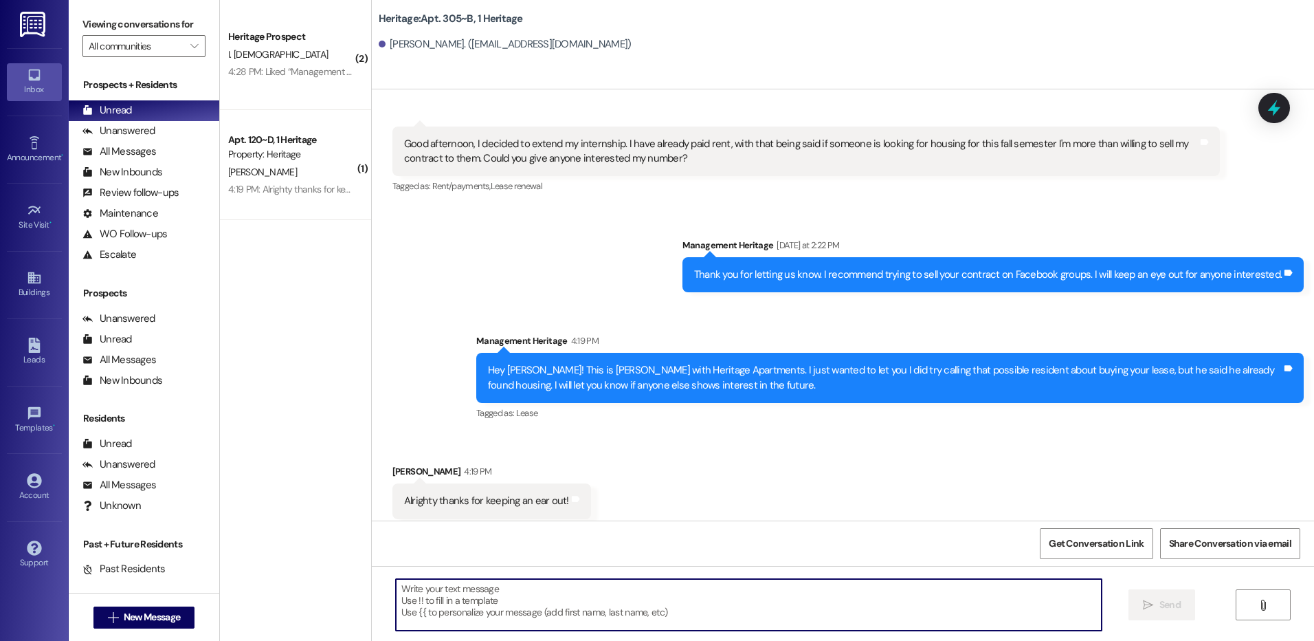
paste textarea "Hey [PERSON_NAME]! This is [PERSON_NAME] with Heritage Apartments. I just sent …"
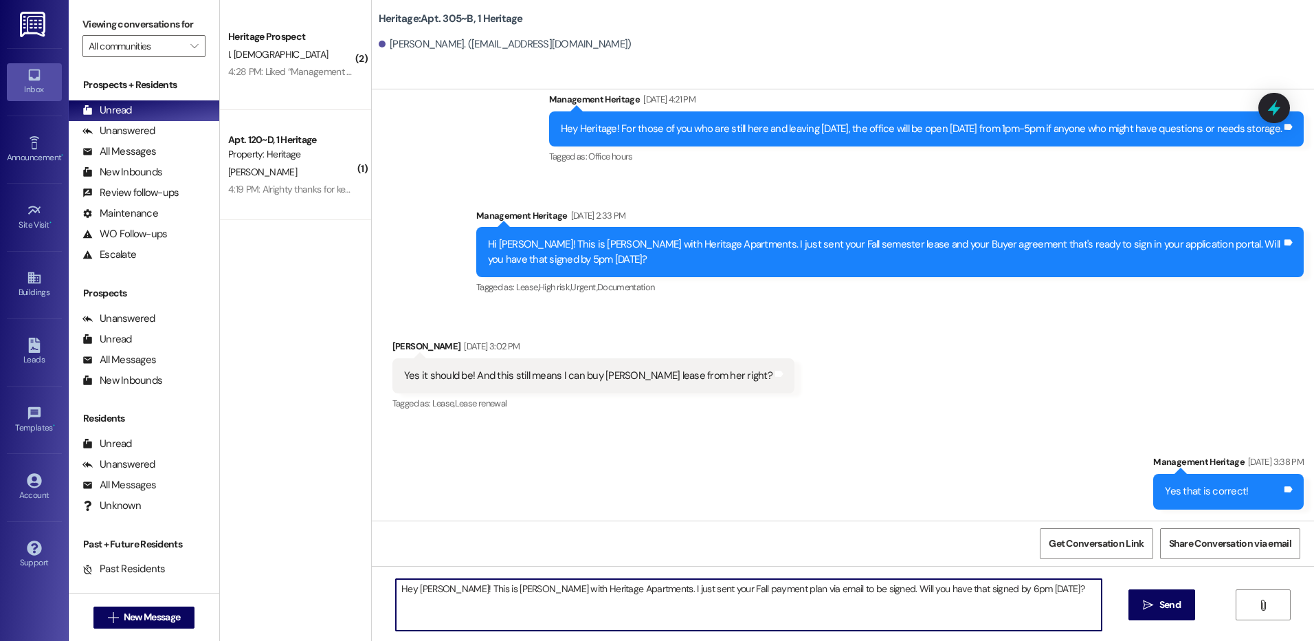
scroll to position [10441, 0]
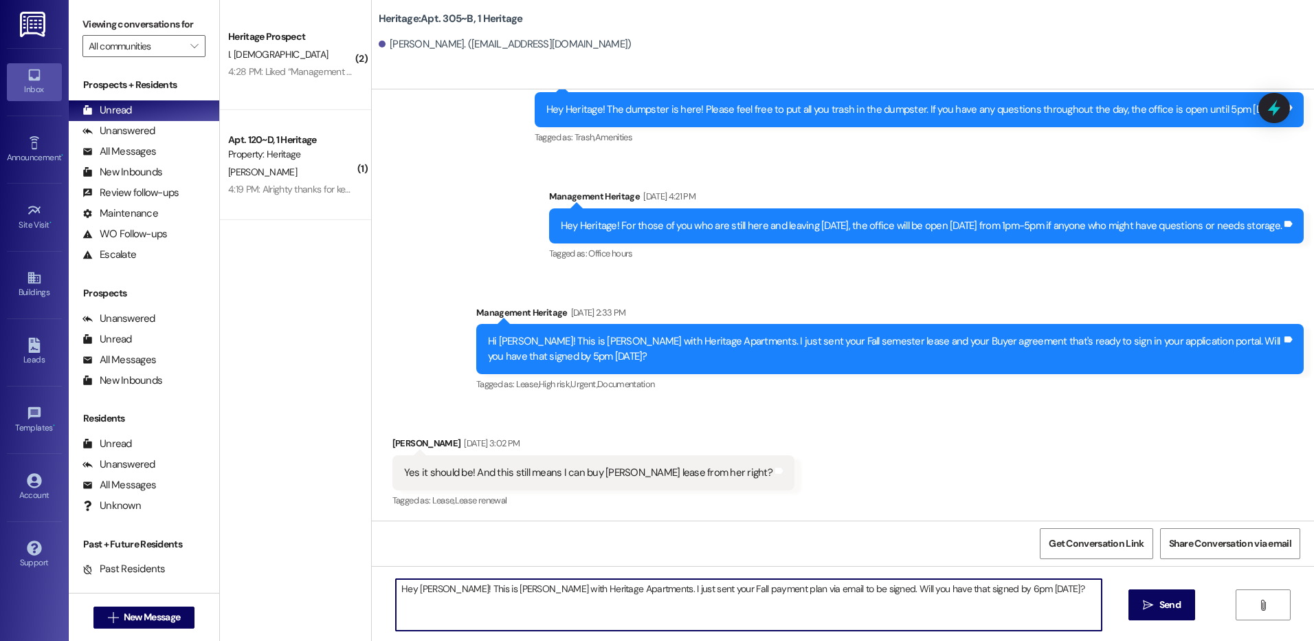
click at [425, 584] on textarea "Hey [PERSON_NAME]! This is [PERSON_NAME] with Heritage Apartments. I just sent …" at bounding box center [748, 605] width 705 height 52
type textarea "Hey [PERSON_NAME]! This is [PERSON_NAME] with Heritage Apartments. I just sent …"
click at [1160, 608] on span "Send" at bounding box center [1170, 604] width 21 height 14
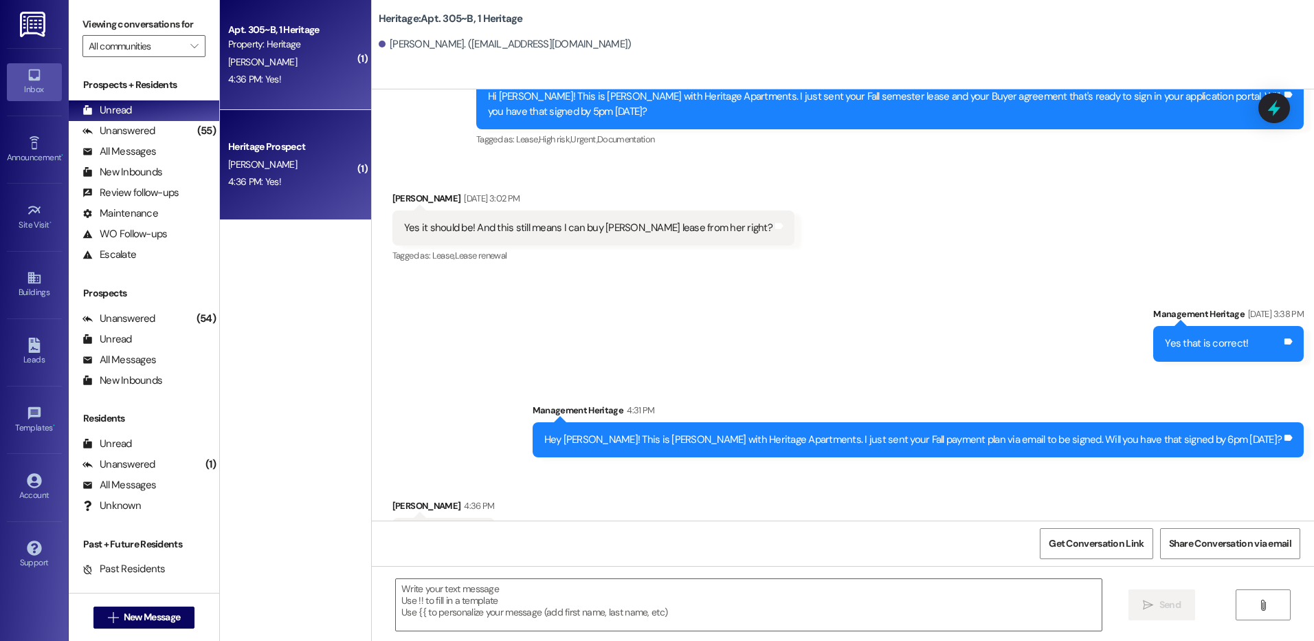
scroll to position [10729, 0]
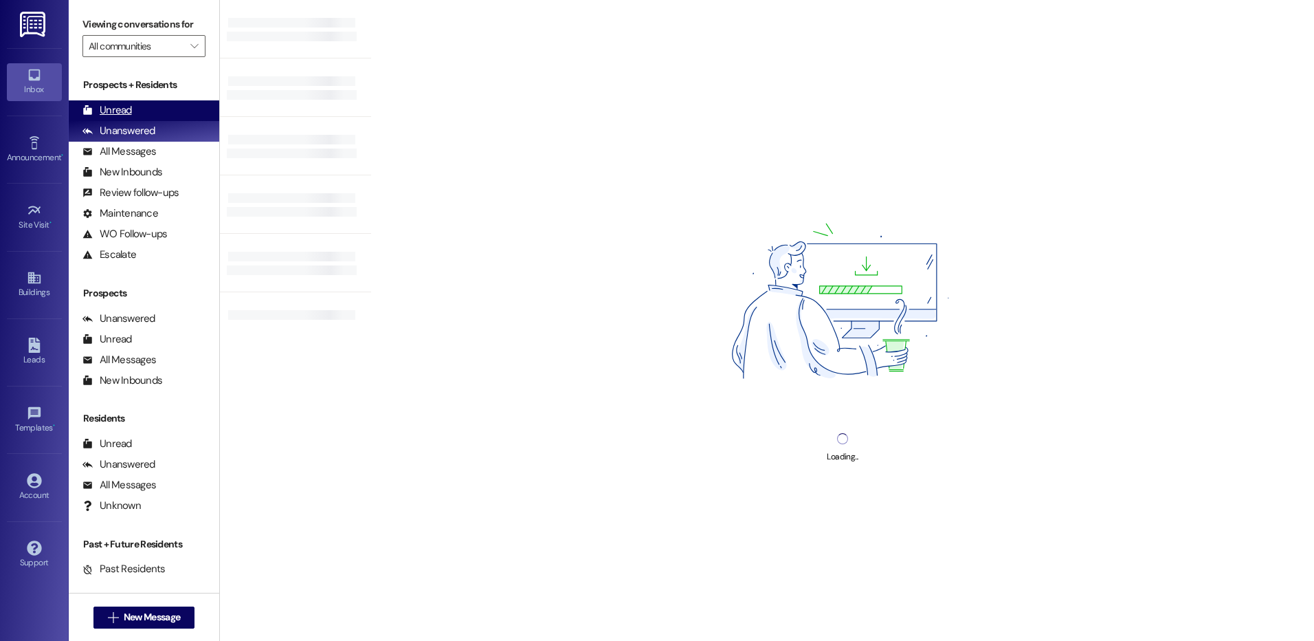
click at [164, 111] on div "Unread (0)" at bounding box center [144, 110] width 151 height 21
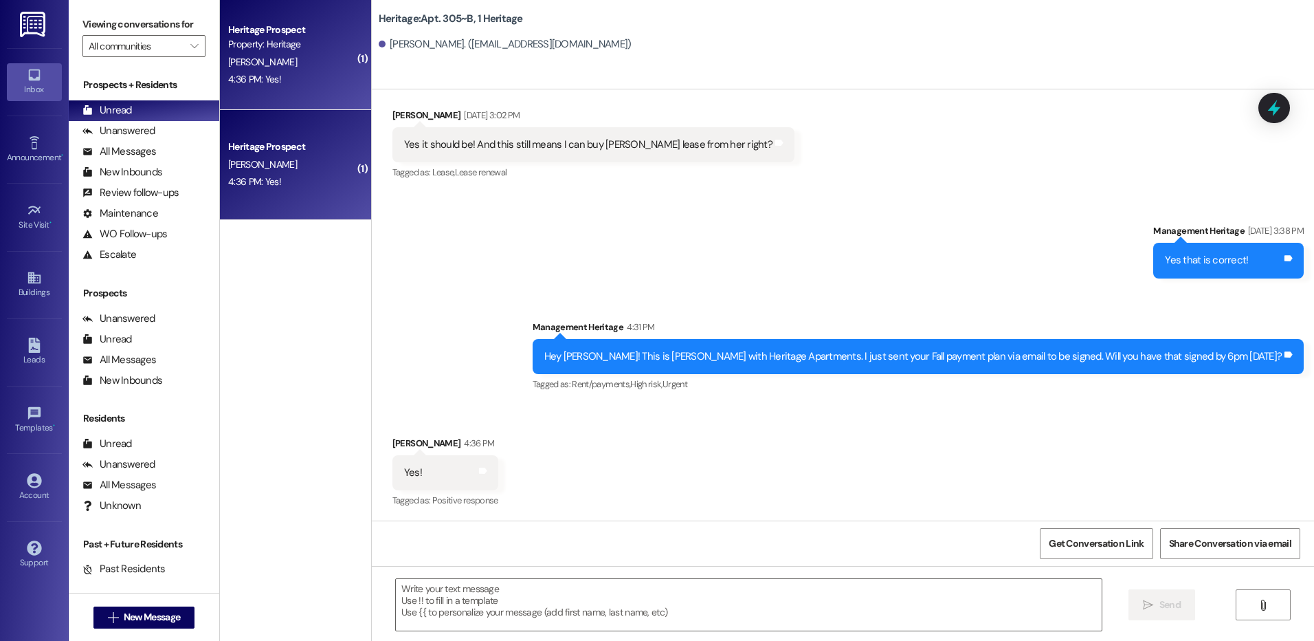
scroll to position [10770, 0]
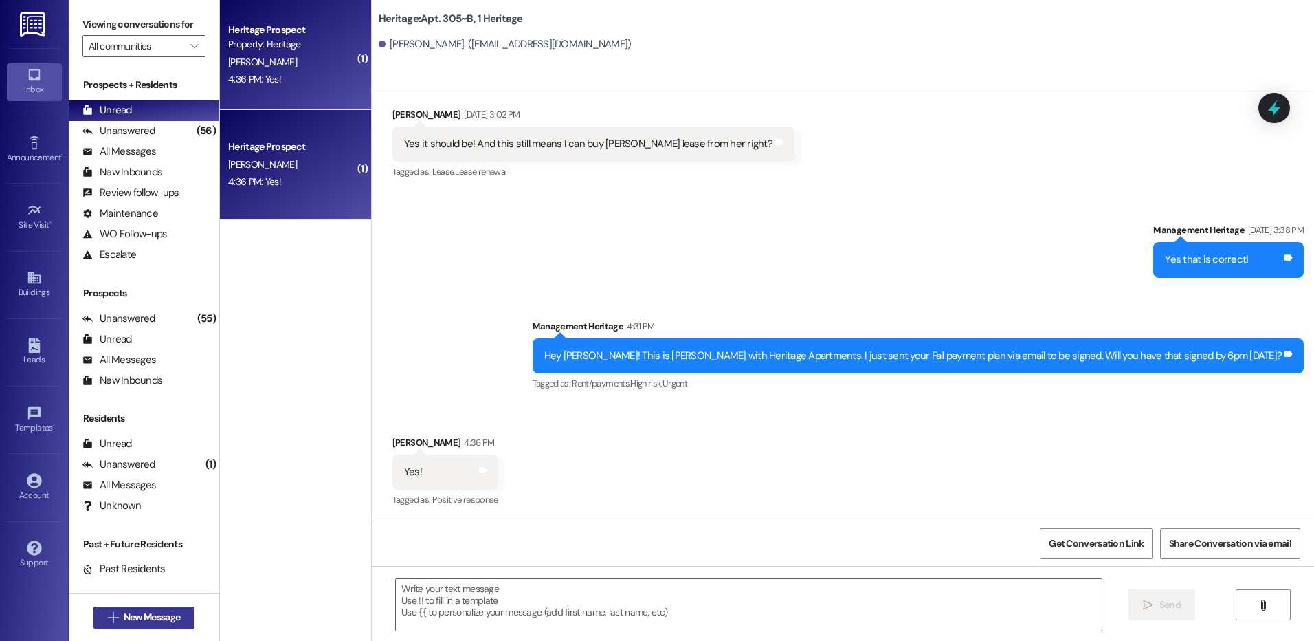
click at [175, 620] on span "New Message" at bounding box center [152, 617] width 56 height 14
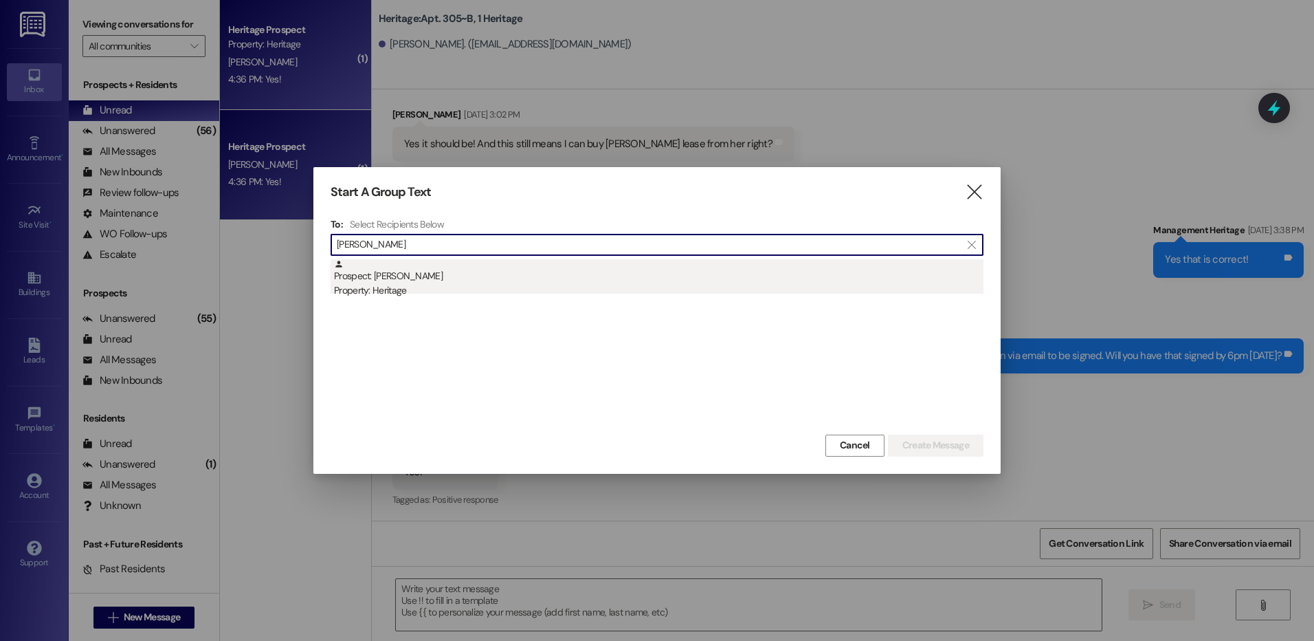
type input "emma smith"
click at [621, 276] on div "Prospect: Emma Smith Property: Heritage" at bounding box center [659, 278] width 650 height 39
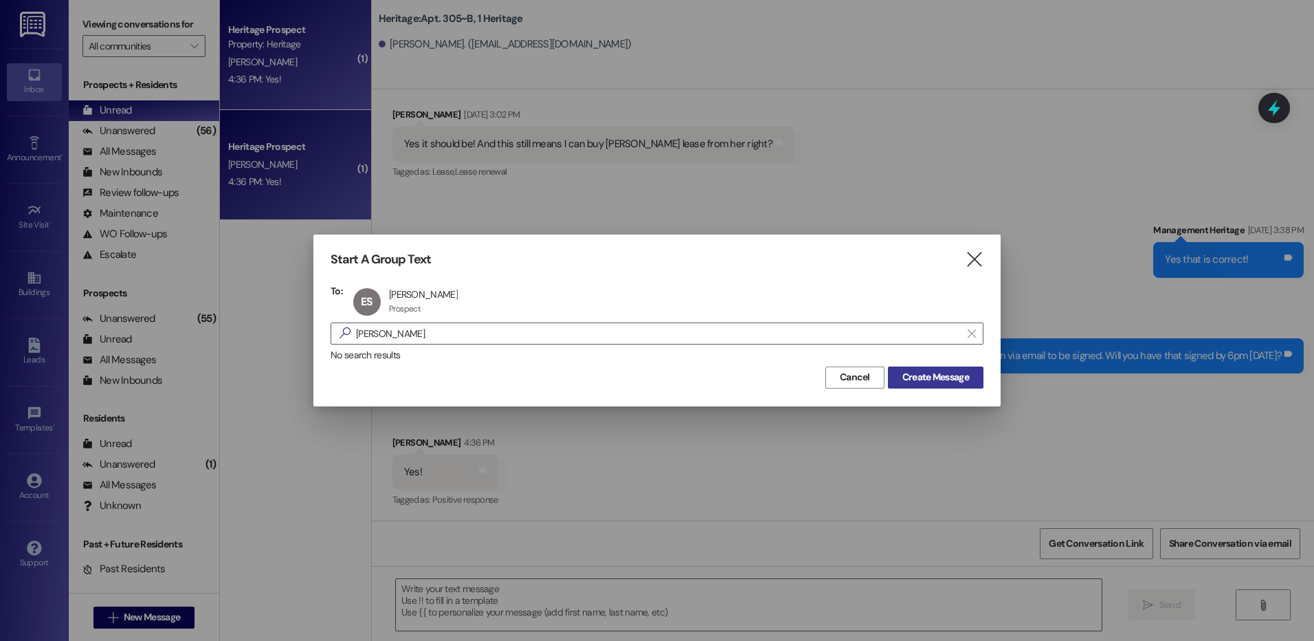
click at [908, 373] on span "Create Message" at bounding box center [935, 377] width 67 height 14
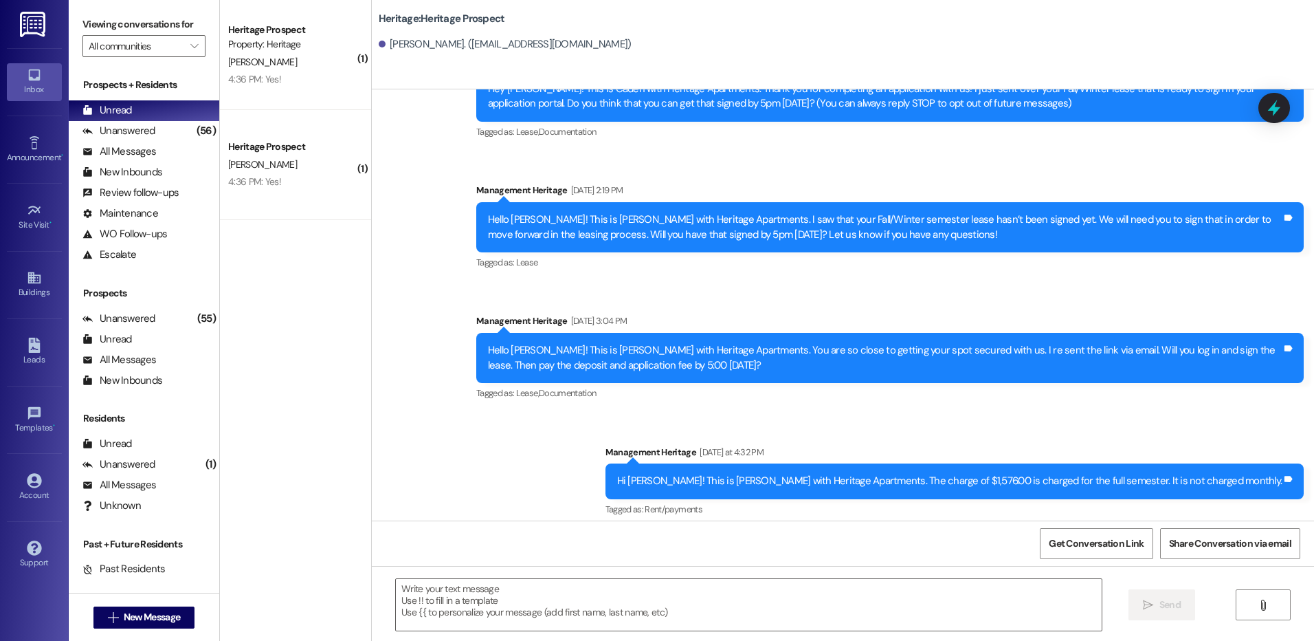
scroll to position [89, 0]
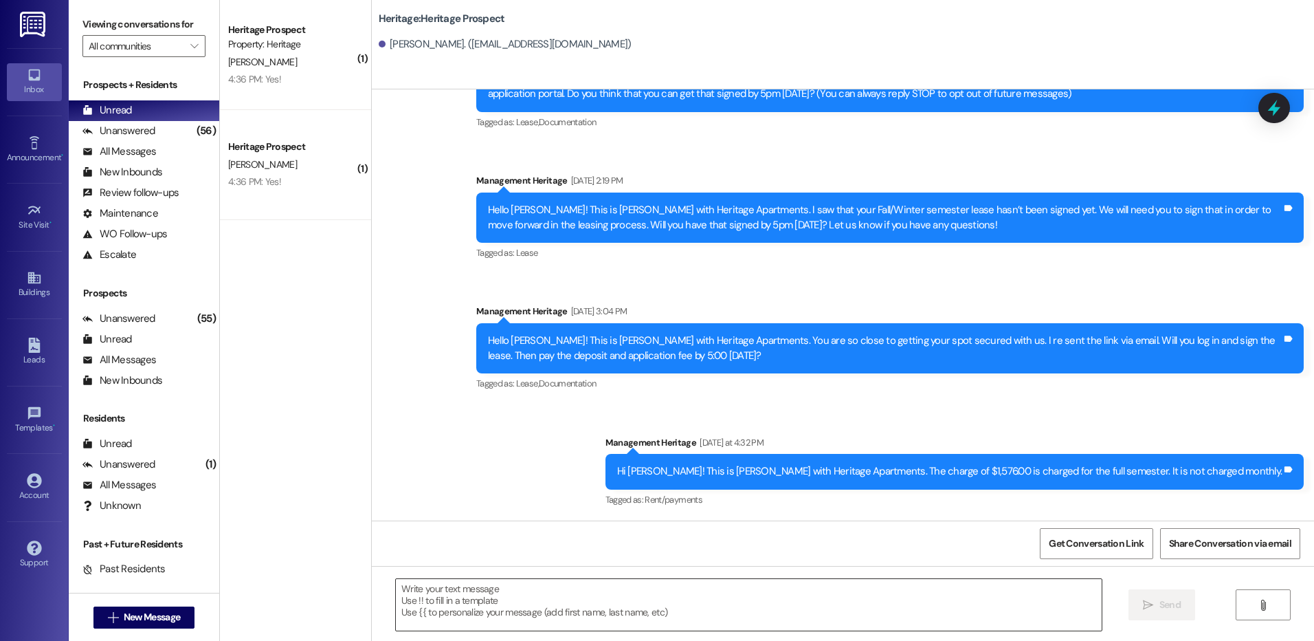
click at [574, 599] on textarea at bounding box center [748, 605] width 705 height 52
click at [516, 608] on textarea at bounding box center [748, 605] width 705 height 52
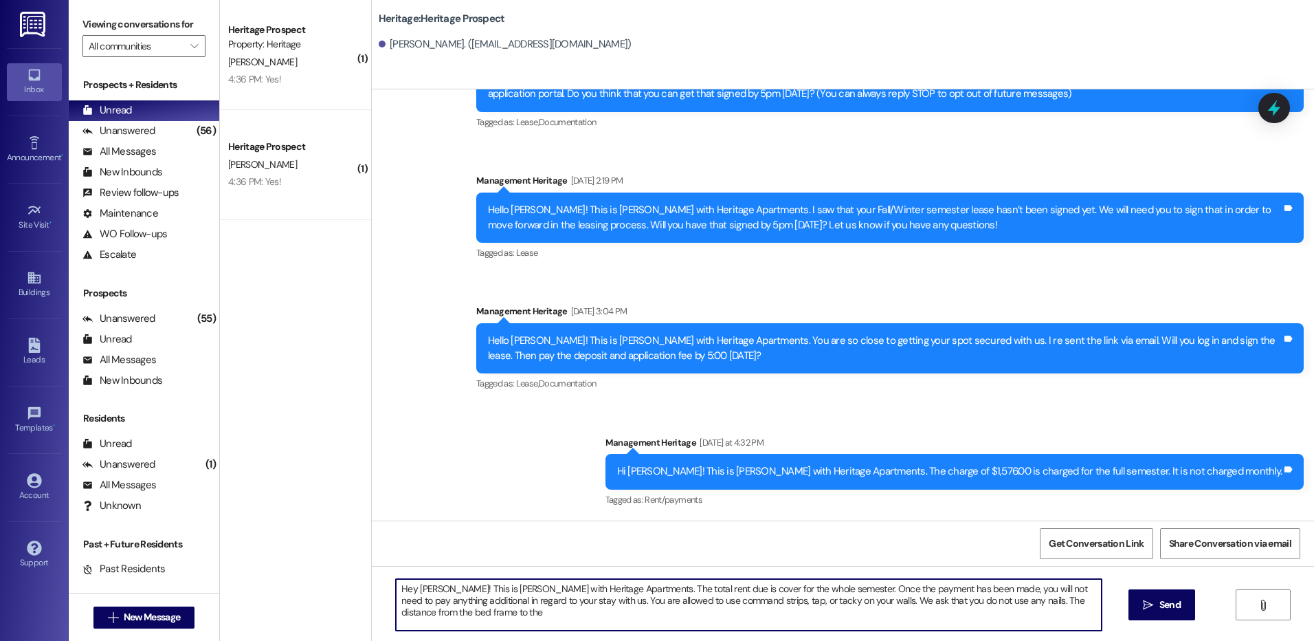
click at [834, 615] on textarea "Hey Emma! This is Paige with Heritage Apartments. The total rent due is cover f…" at bounding box center [748, 605] width 705 height 52
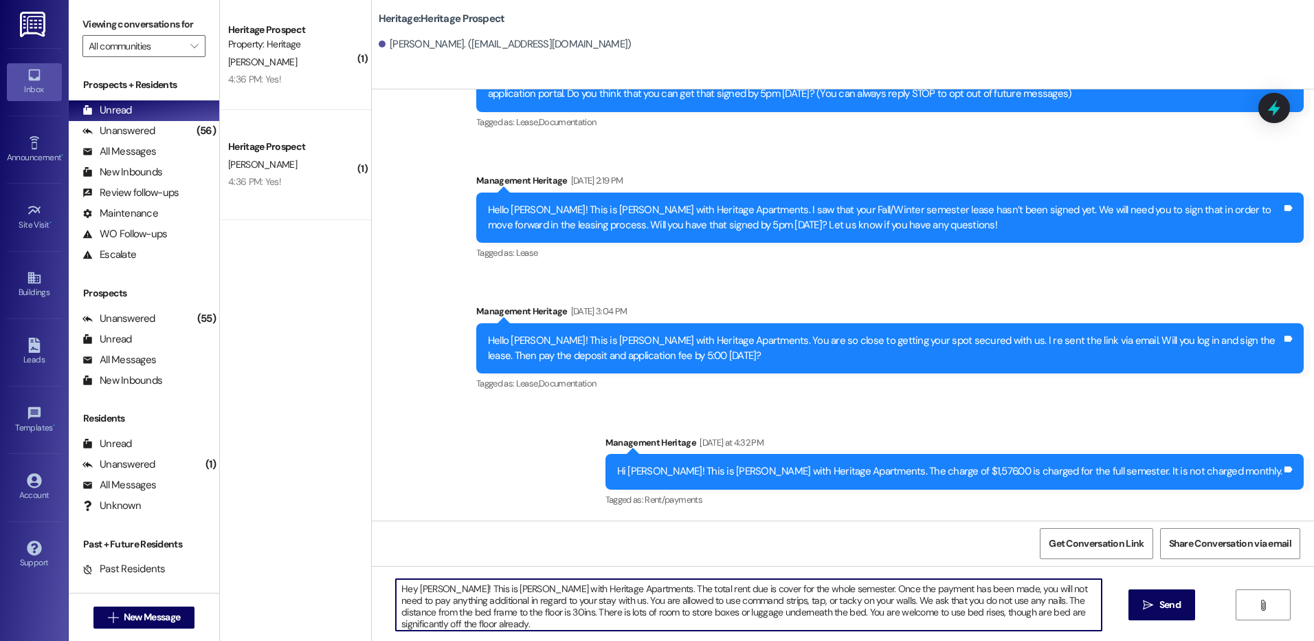
type textarea "Hey Emma! This is Paige with Heritage Apartments. The total rent due is cover f…"
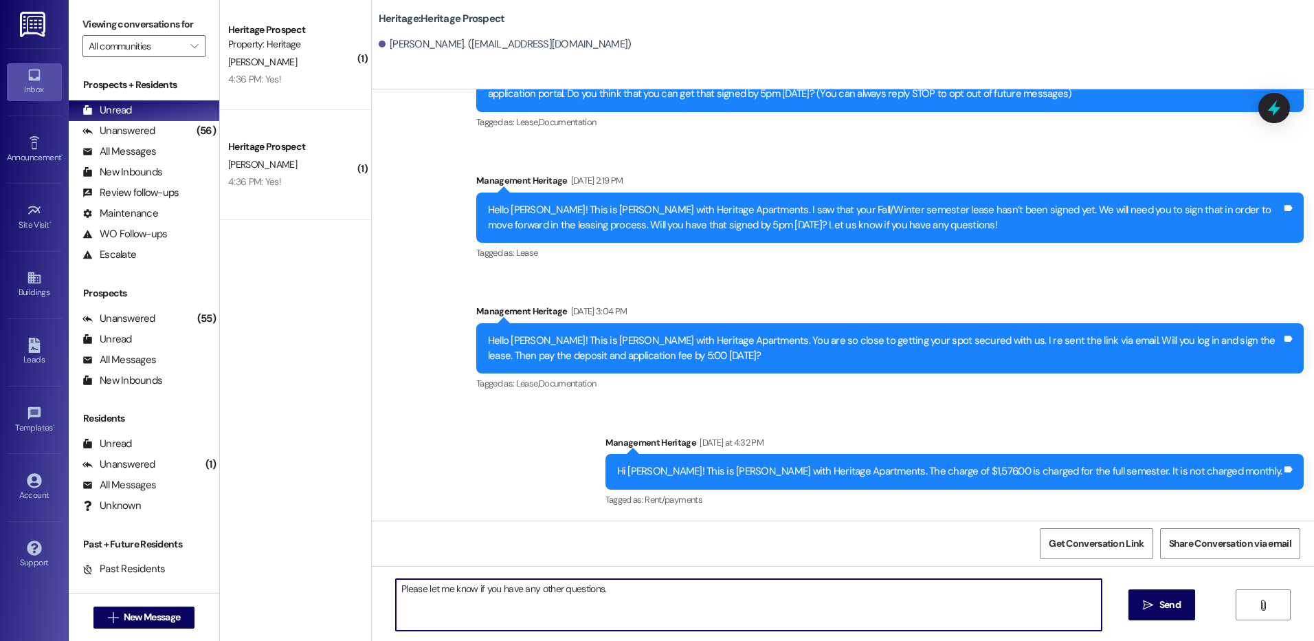
type textarea "Please let me know if you have any other questions."
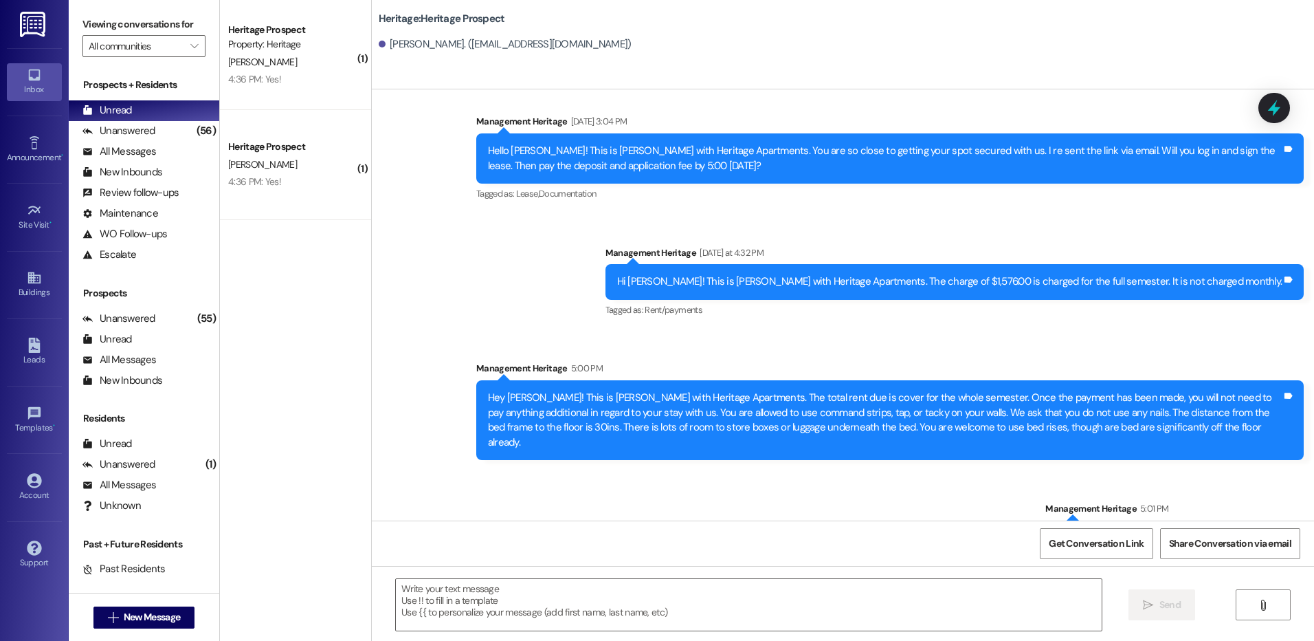
scroll to position [310, 0]
